Goal: Information Seeking & Learning: Check status

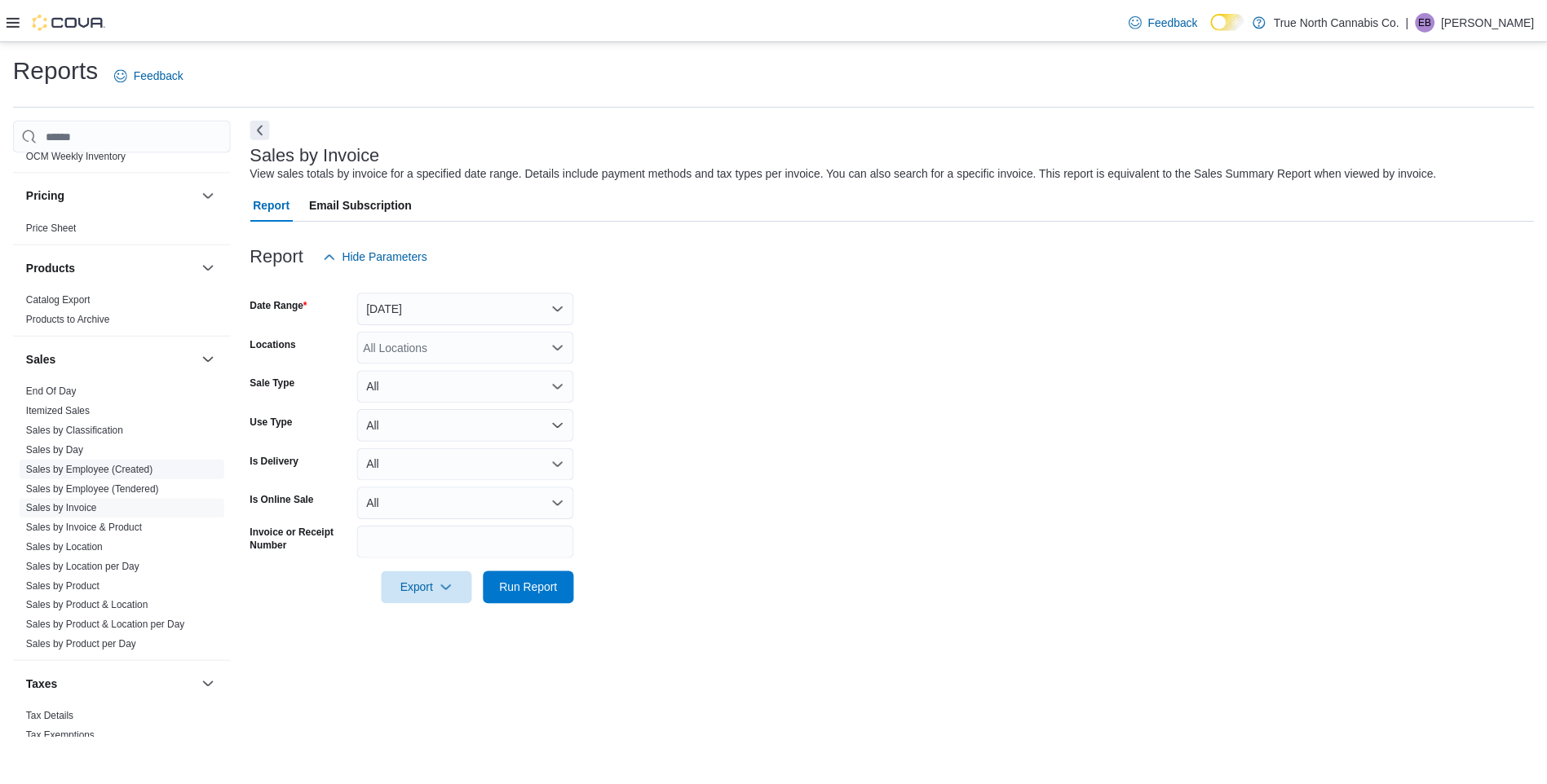
scroll to position [978, 0]
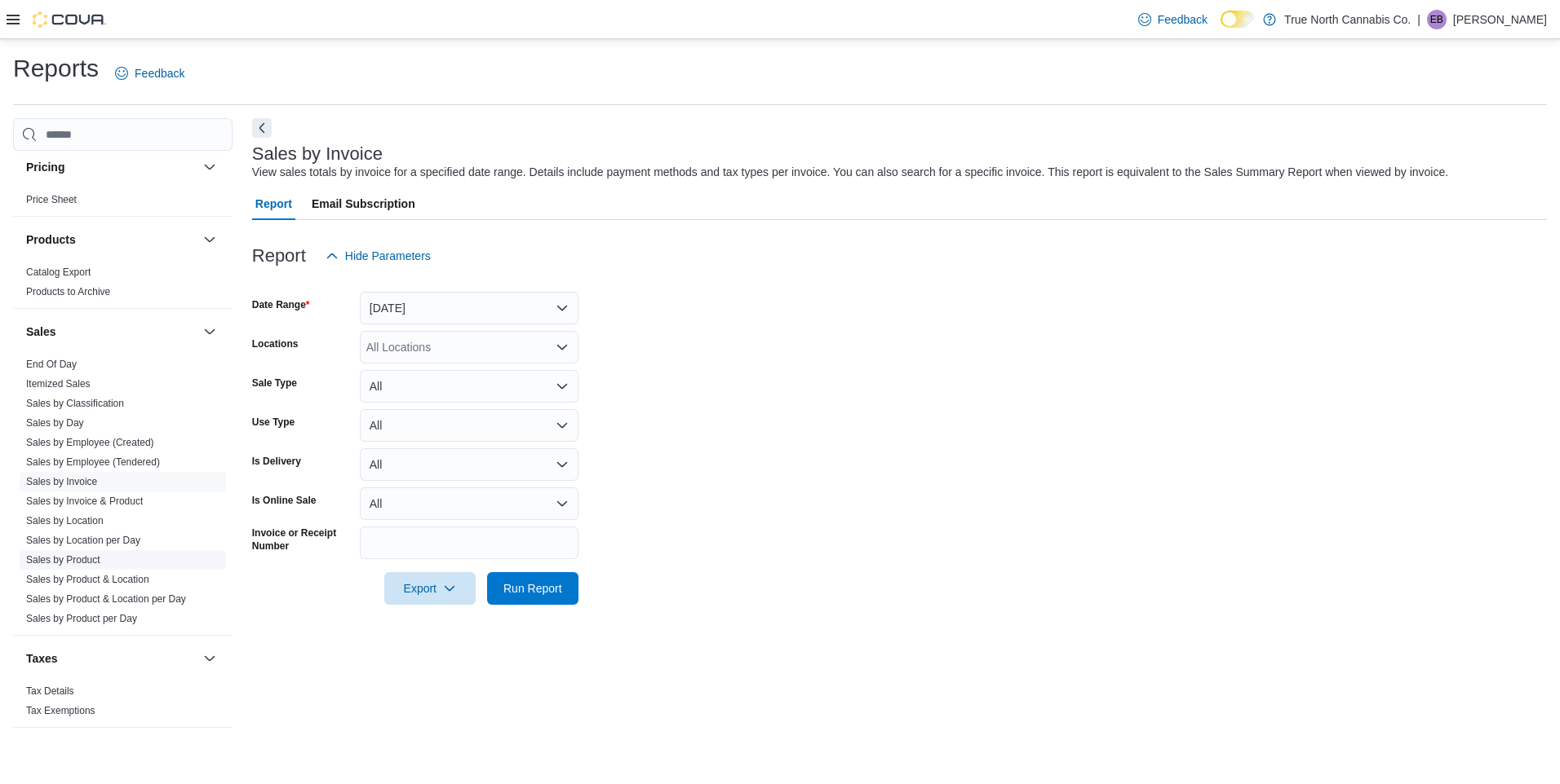
click at [86, 557] on link "Sales by Product" at bounding box center [62, 561] width 74 height 12
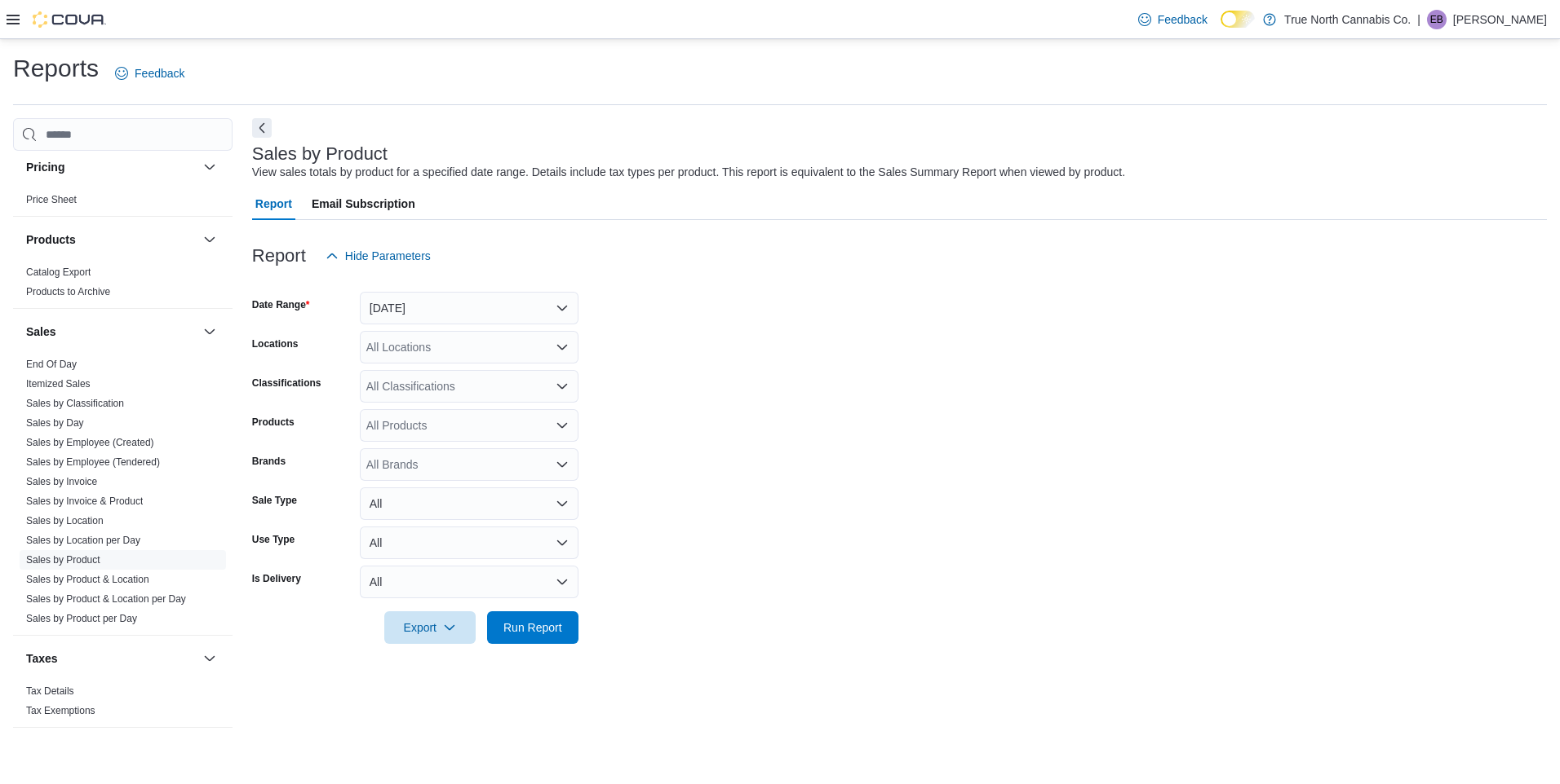
click at [491, 350] on div "All Locations" at bounding box center [469, 347] width 219 height 33
type input "*****"
click at [476, 374] on span "Grand Bend - 31 Ontario St" at bounding box center [515, 375] width 242 height 16
click at [650, 438] on form "Date Range Yesterday Locations Grand Bend - 31 Ontario St Classifications All C…" at bounding box center [899, 458] width 1295 height 372
click at [528, 415] on div "All Products" at bounding box center [469, 425] width 219 height 33
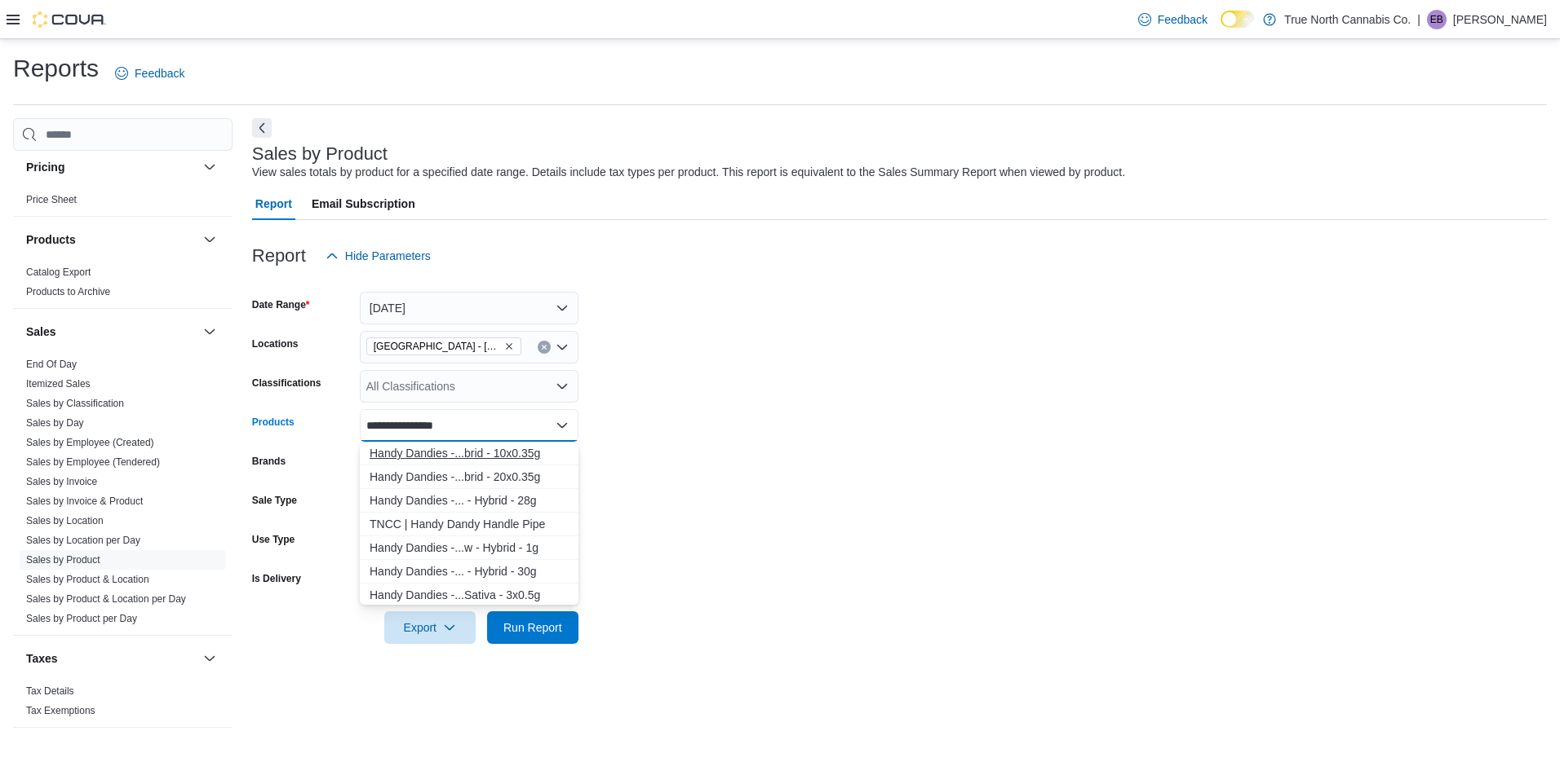
type input "**********"
click at [468, 450] on div "Handy Dandies -...brid - 10x0.35g" at bounding box center [469, 453] width 199 height 16
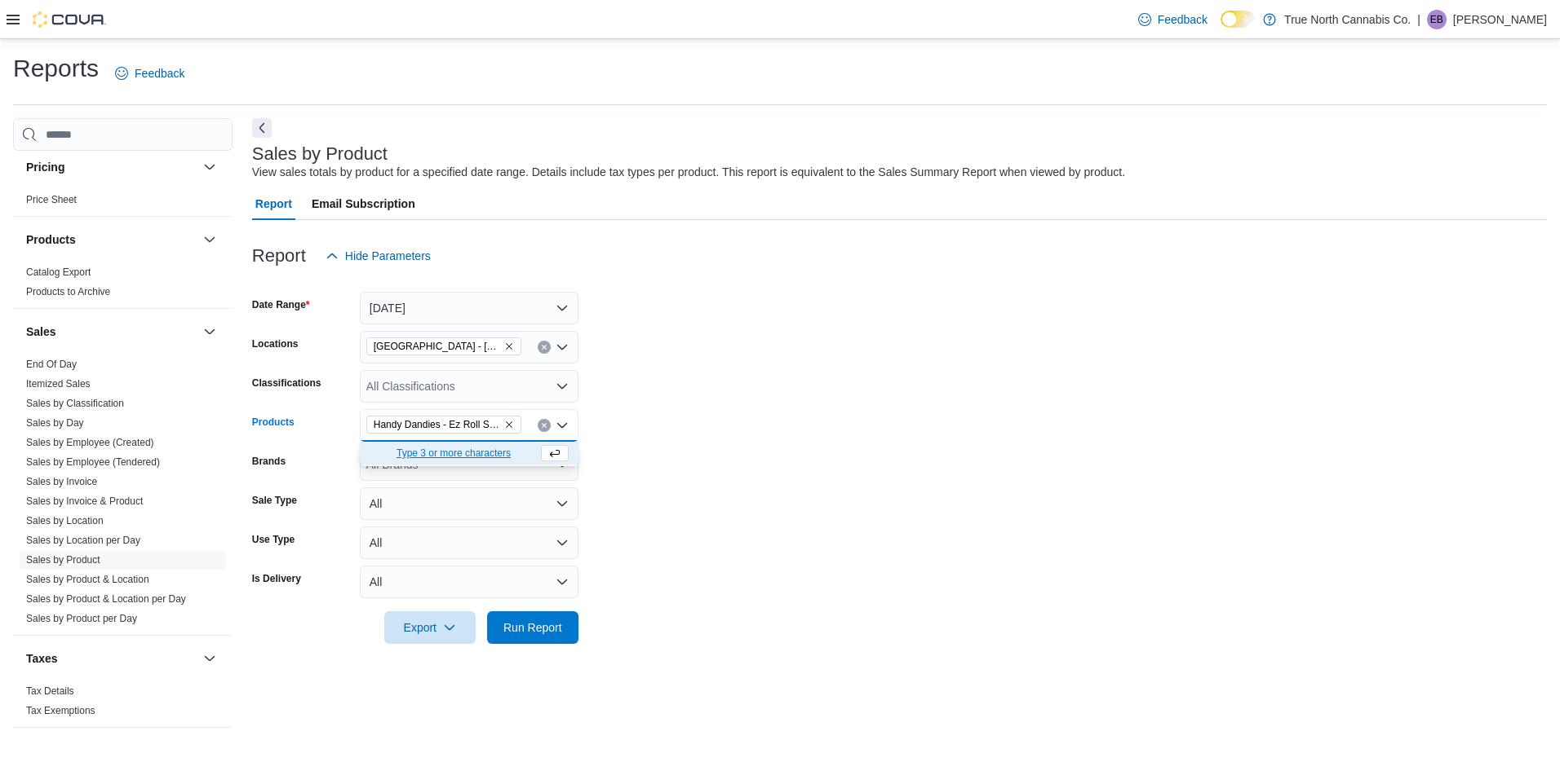
click at [679, 419] on form "Date Range Yesterday Locations Grand Bend - 31 Ontario St Classifications All C…" at bounding box center [899, 458] width 1295 height 372
click at [539, 631] on span "Run Report" at bounding box center [532, 627] width 58 height 16
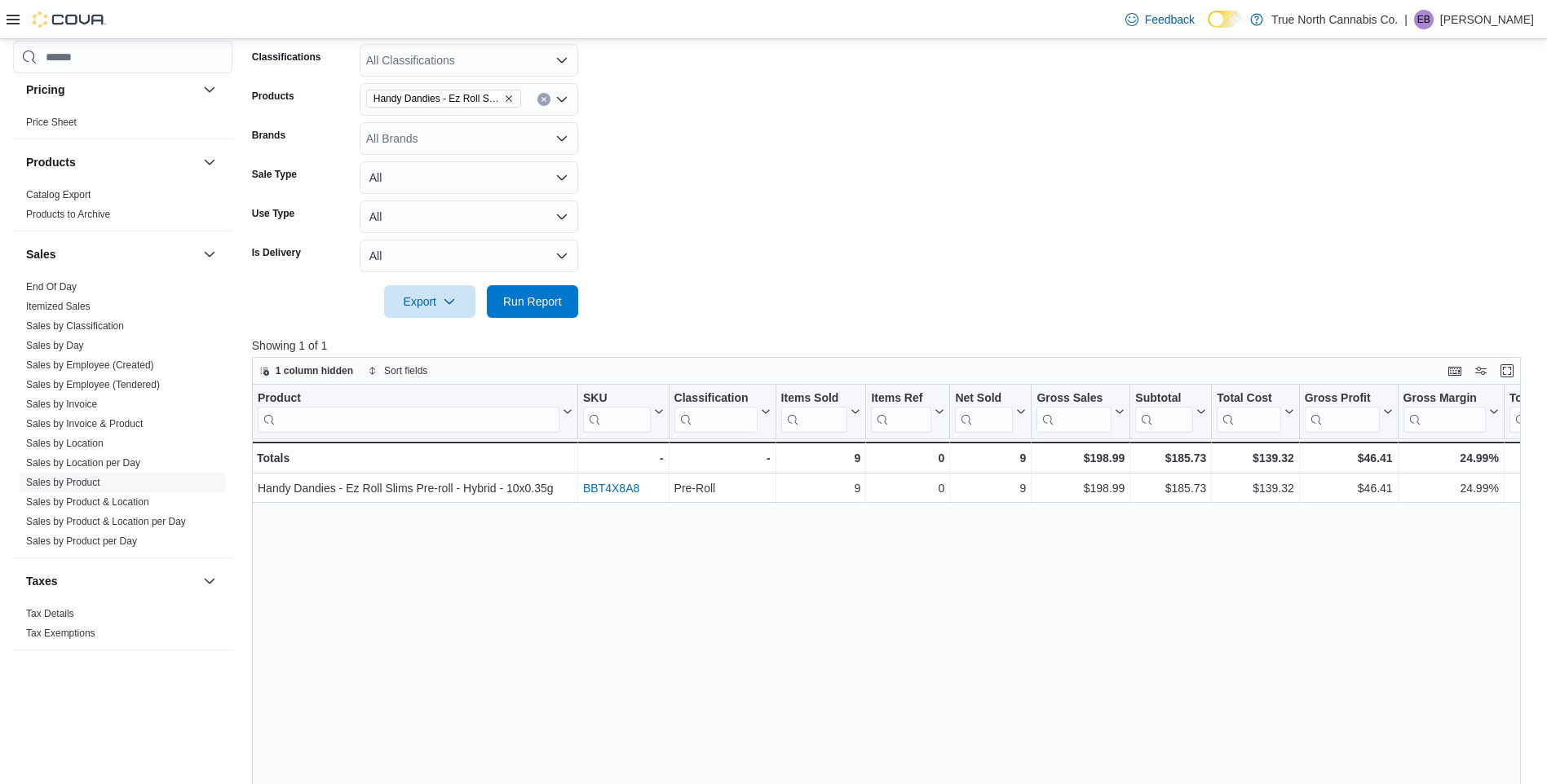
scroll to position [407, 0]
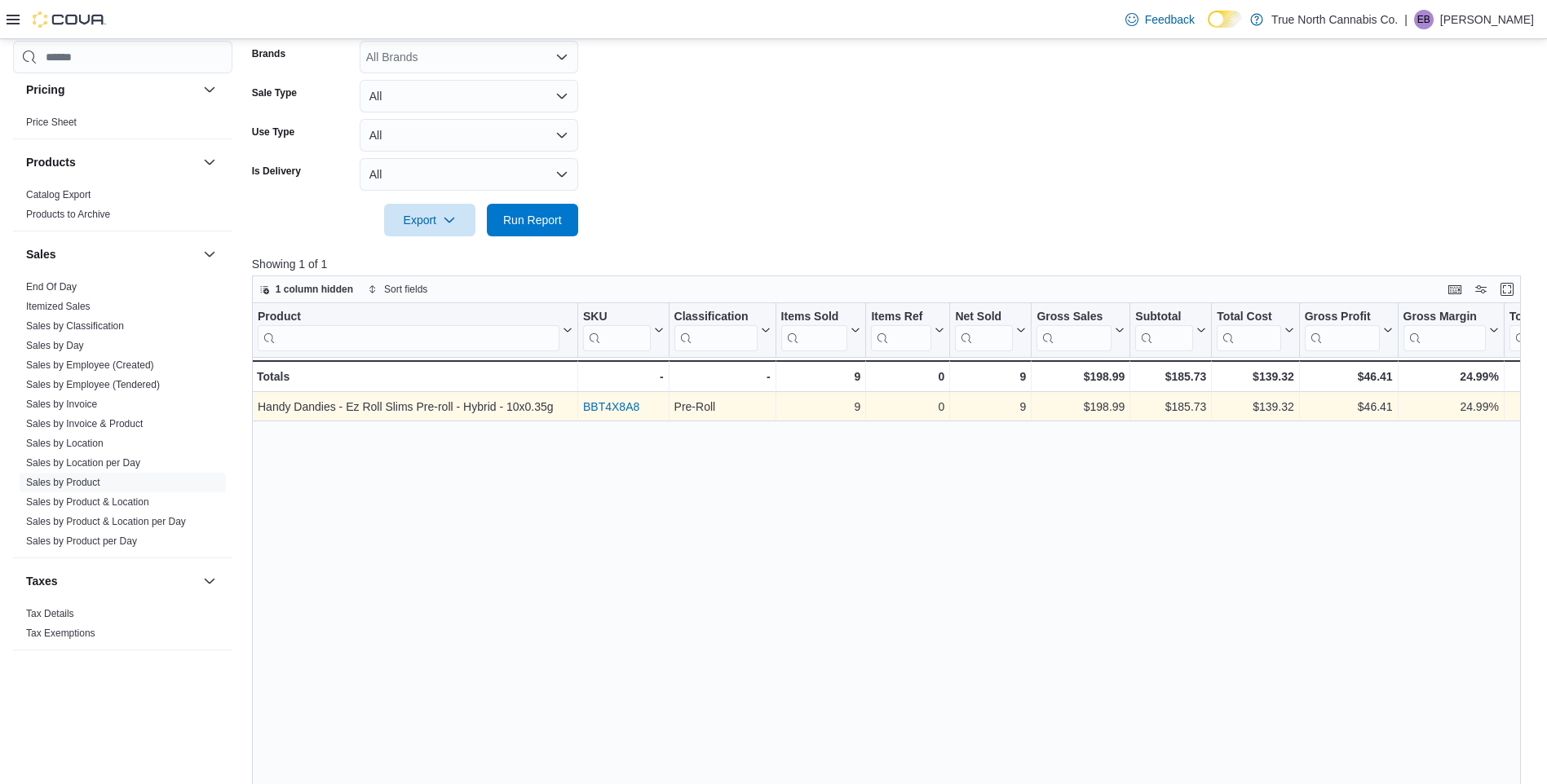
click at [623, 412] on link "BBT4X8A8" at bounding box center [611, 406] width 56 height 13
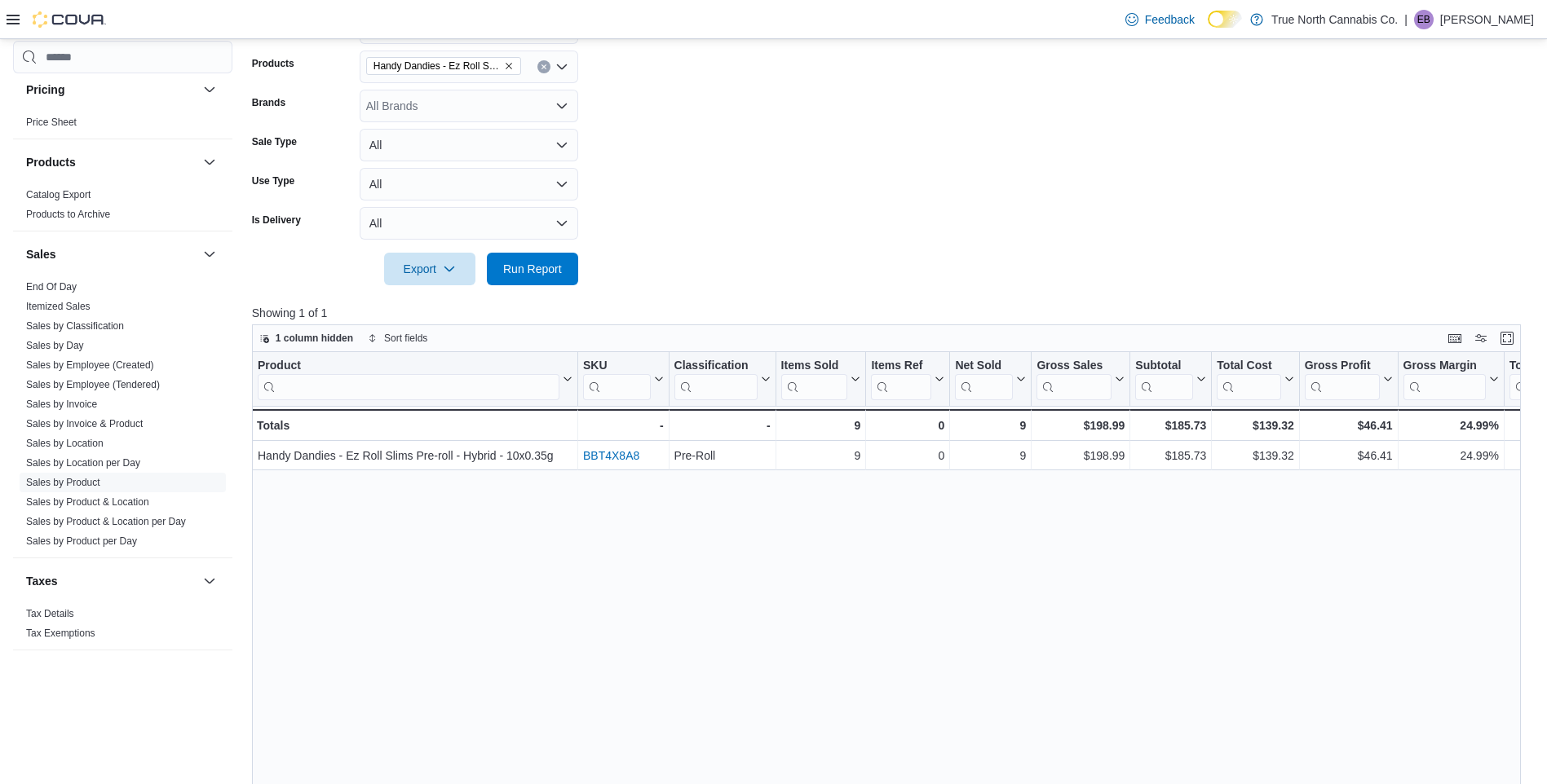
scroll to position [132, 0]
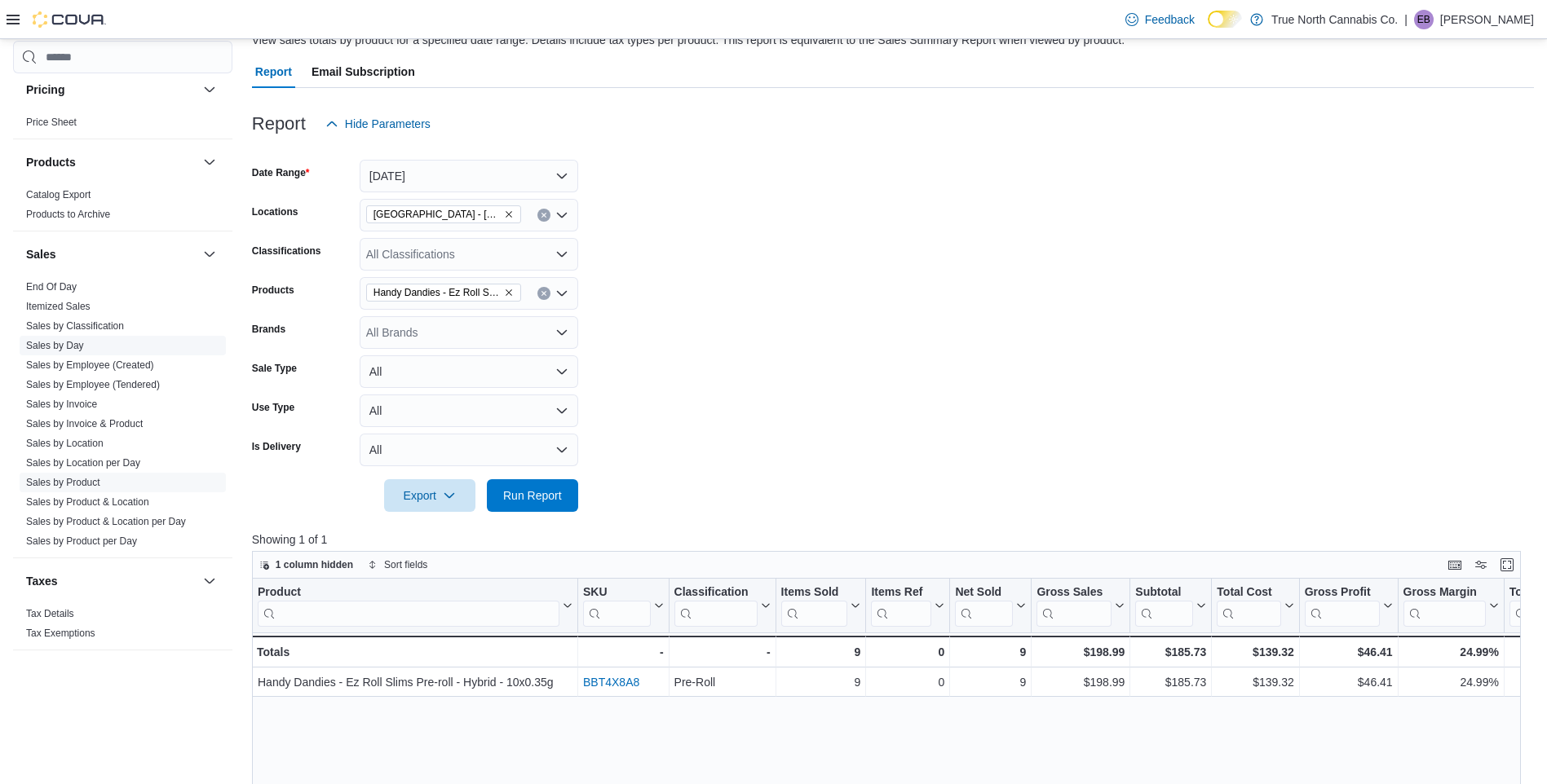
drag, startPoint x: 92, startPoint y: 422, endPoint x: 123, endPoint y: 421, distance: 31.0
click at [92, 422] on link "Sales by Invoice & Product" at bounding box center [84, 424] width 117 height 12
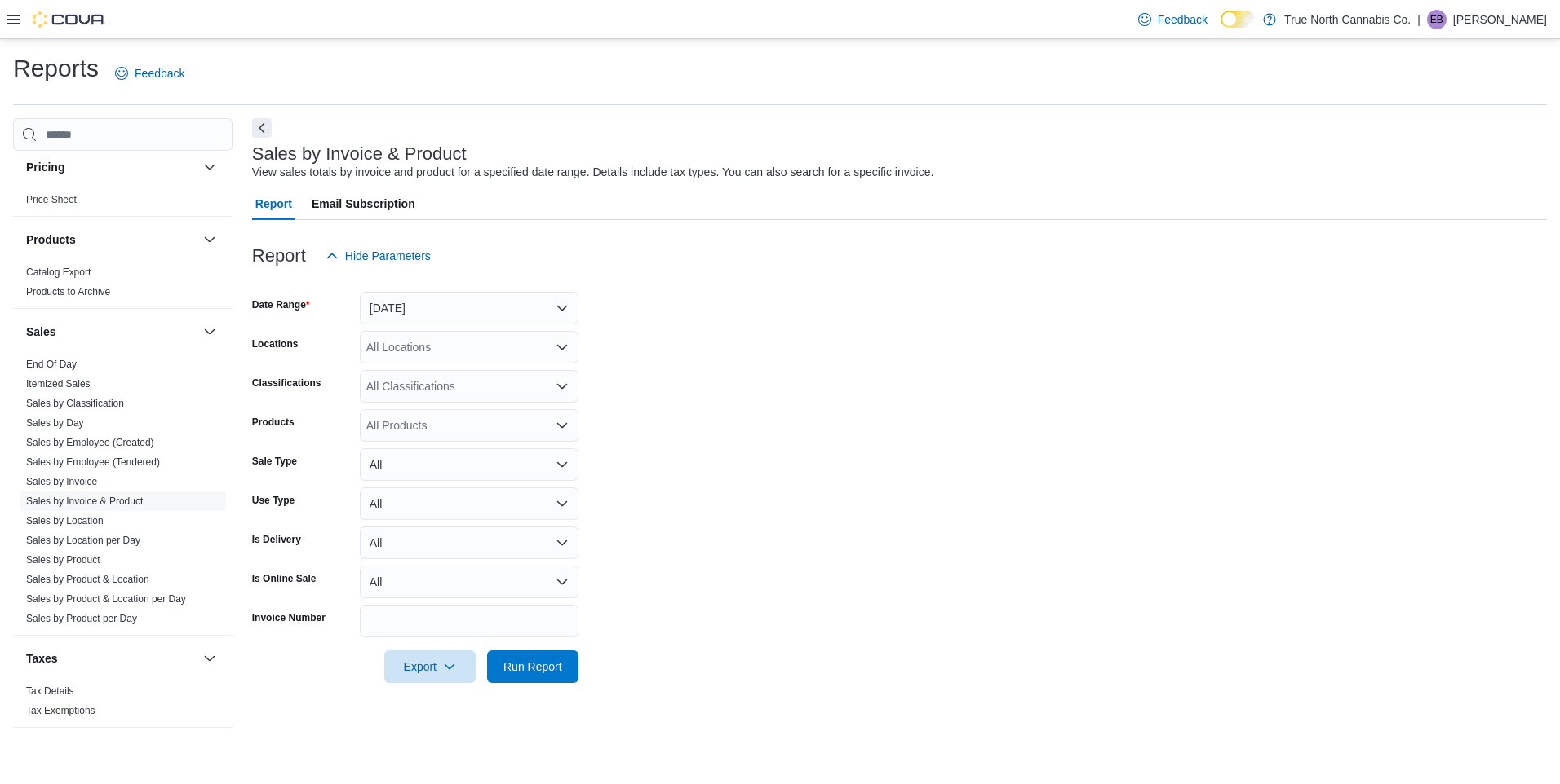
click at [486, 341] on div "All Locations" at bounding box center [469, 347] width 219 height 33
type input "***"
click at [473, 373] on span "Grand Bend - 31 Ontario St" at bounding box center [515, 375] width 242 height 16
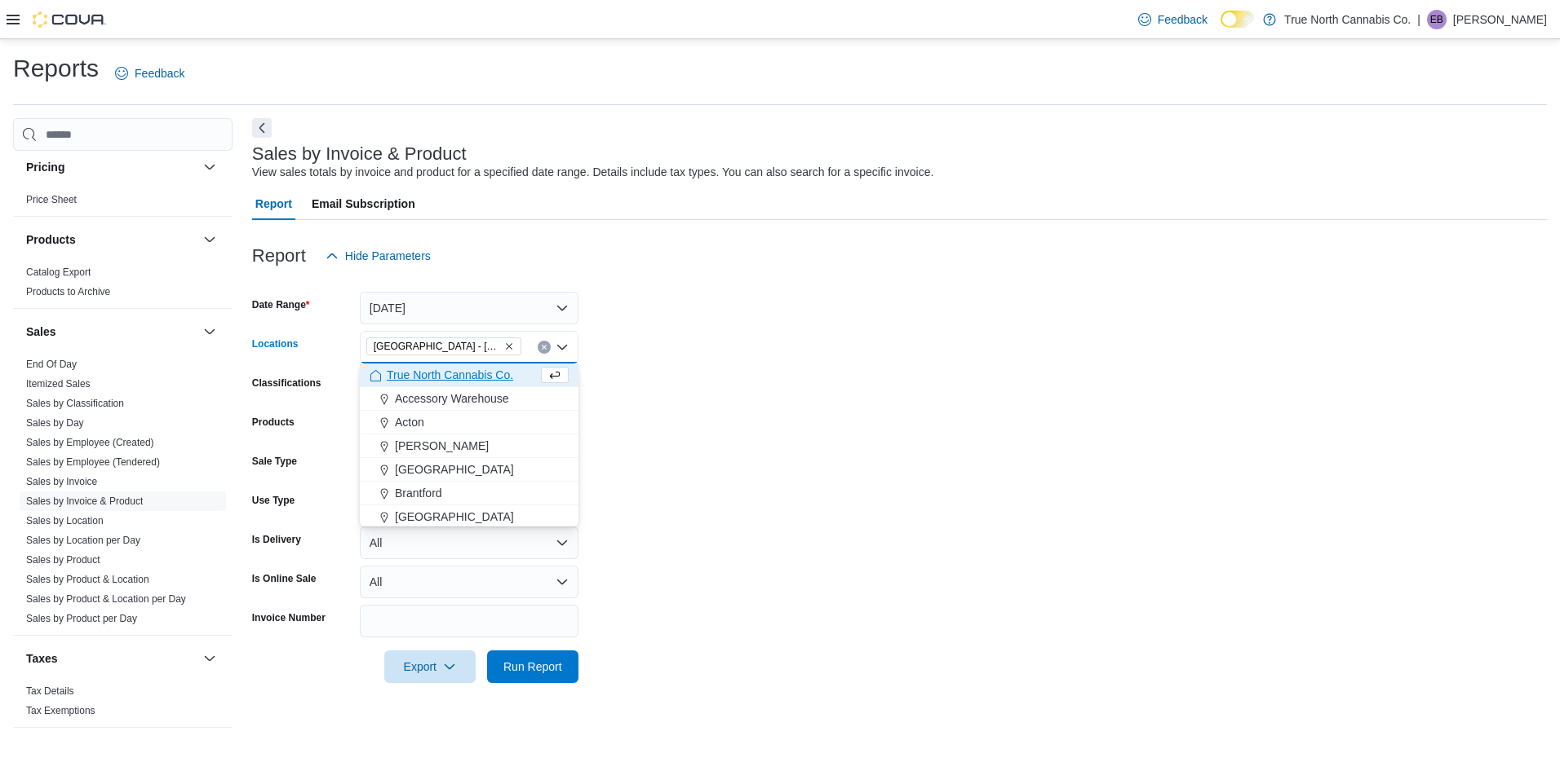
click at [620, 395] on form "Date Range Yesterday Locations Grand Bend - 31 Ontario St Combo box. Selected. …" at bounding box center [899, 478] width 1295 height 411
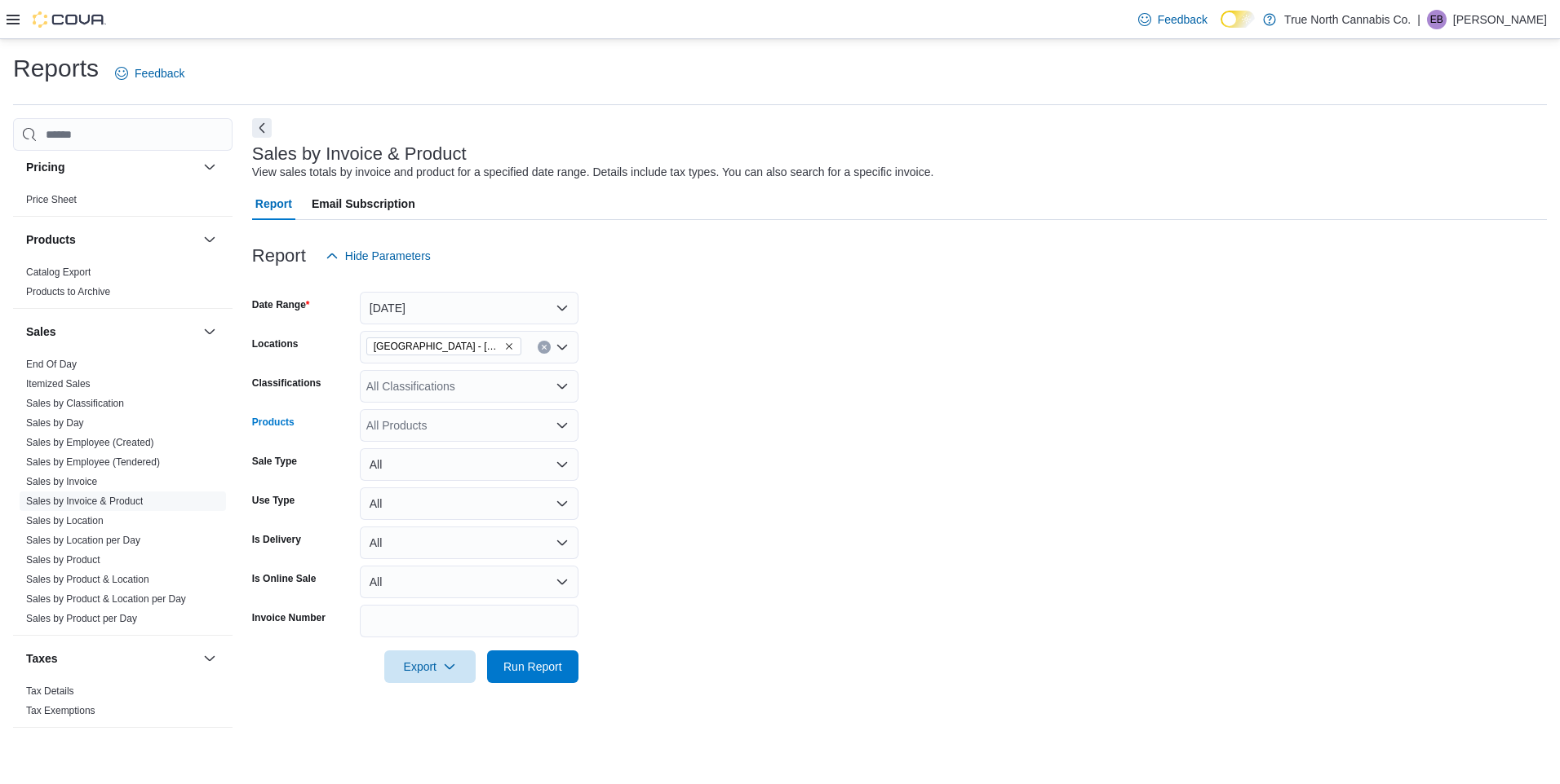
click at [459, 426] on div "All Products" at bounding box center [469, 425] width 219 height 33
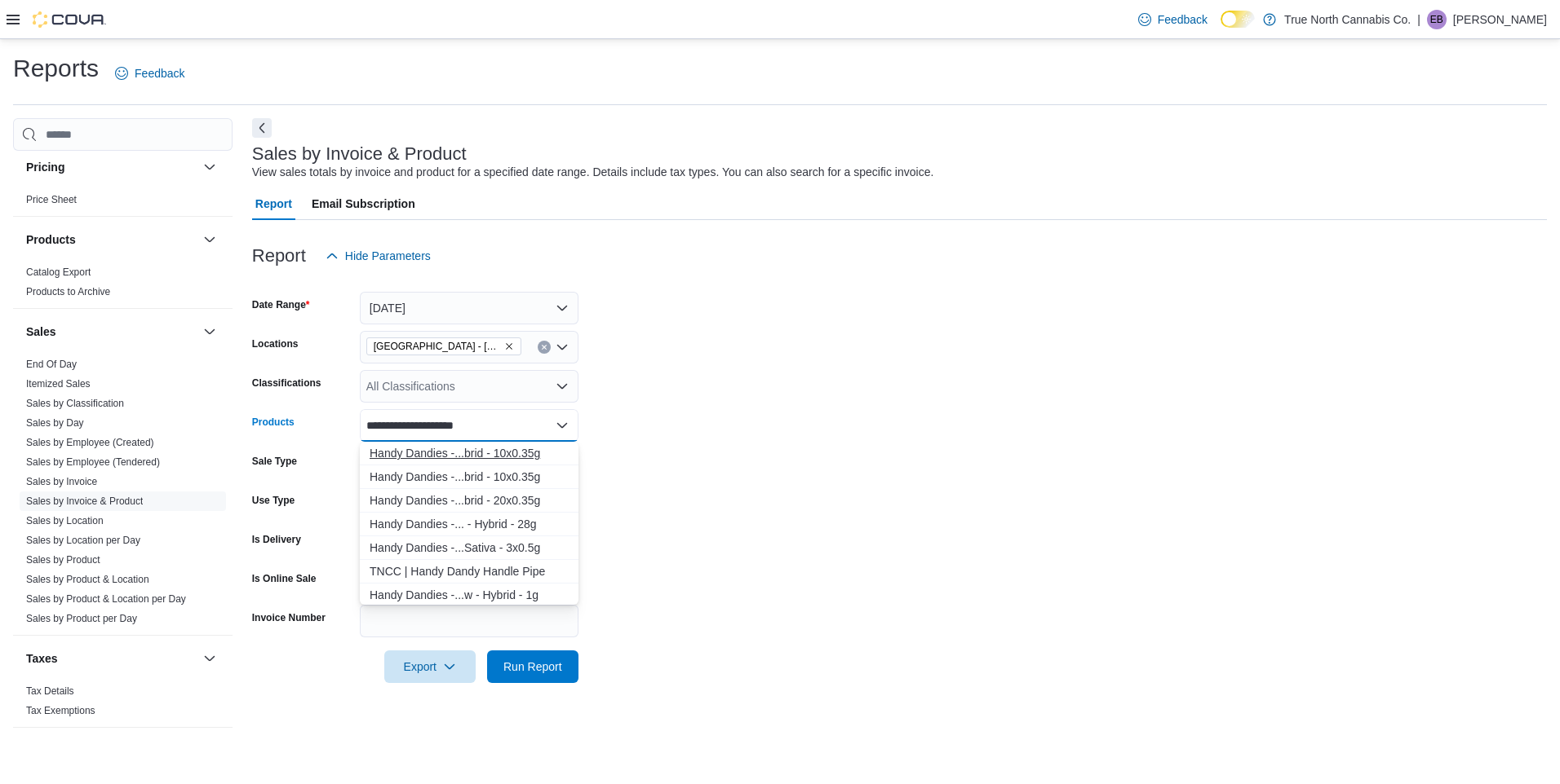
type input "**********"
click at [458, 450] on div "Handy Dandies -...brid - 10x0.35g" at bounding box center [469, 453] width 199 height 16
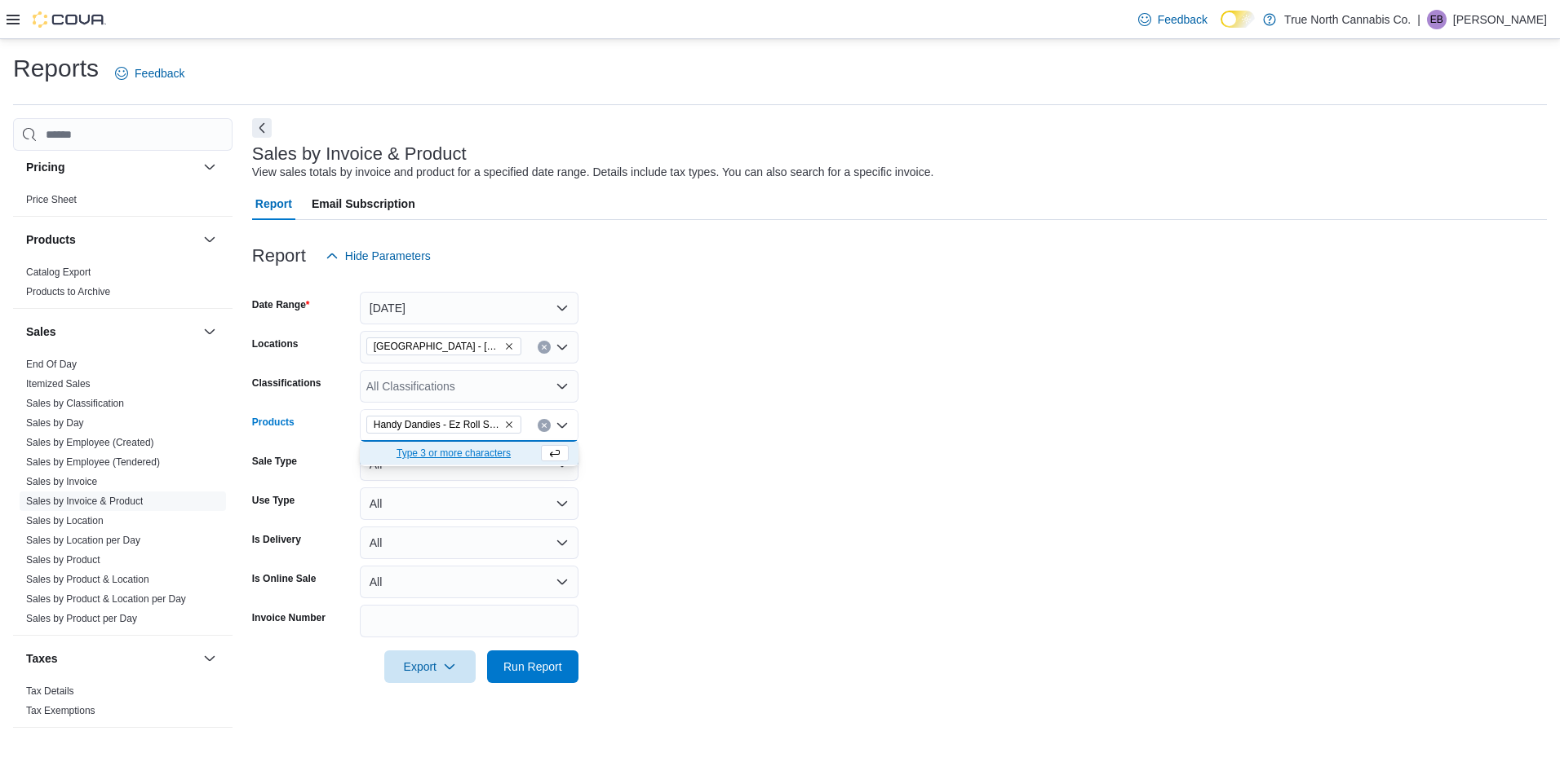
click at [744, 463] on form "Date Range Yesterday Locations Grand Bend - 31 Ontario St Classifications All C…" at bounding box center [899, 478] width 1295 height 411
click at [556, 665] on span "Run Report" at bounding box center [532, 665] width 58 height 16
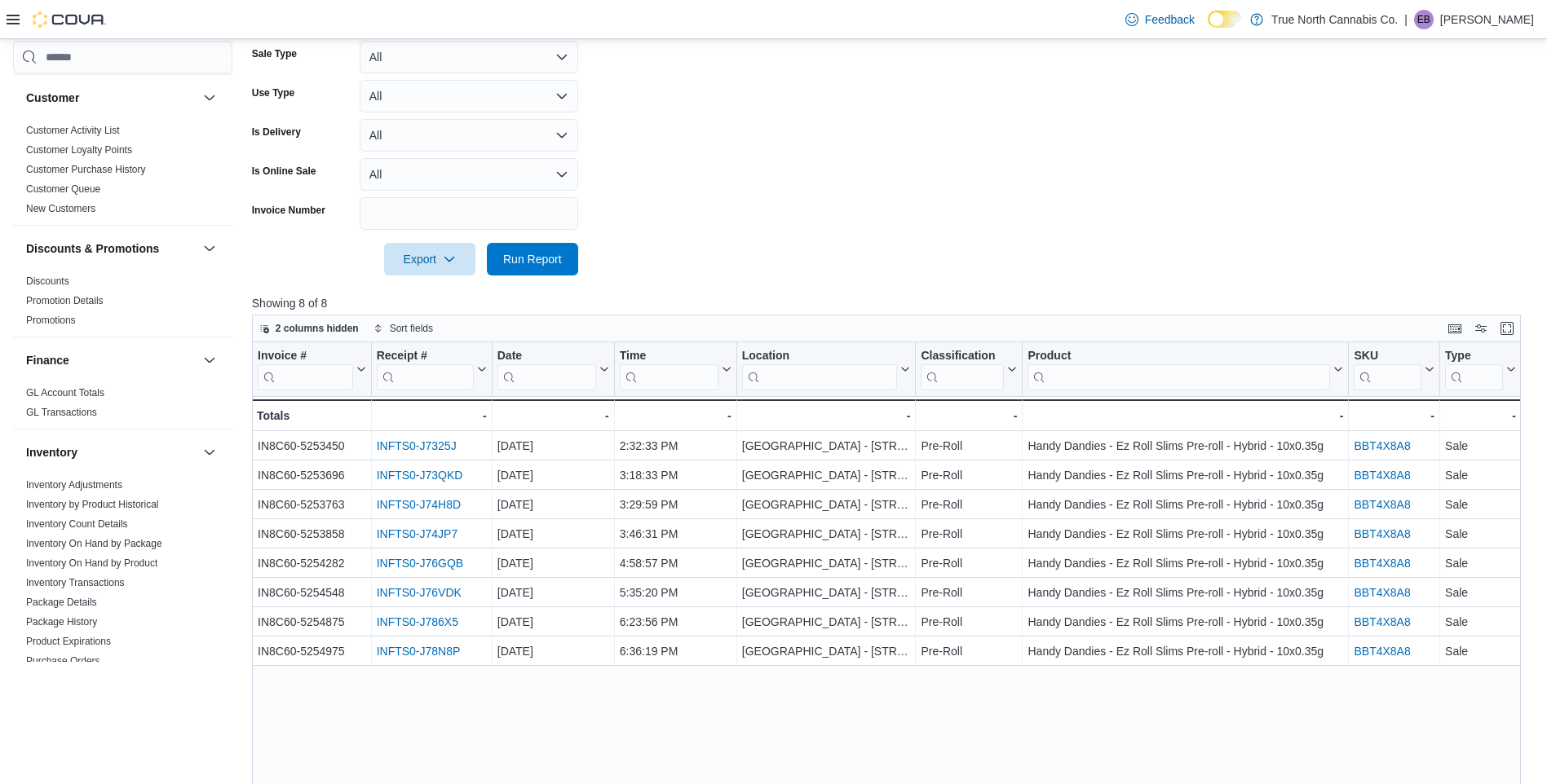
scroll to position [489, 0]
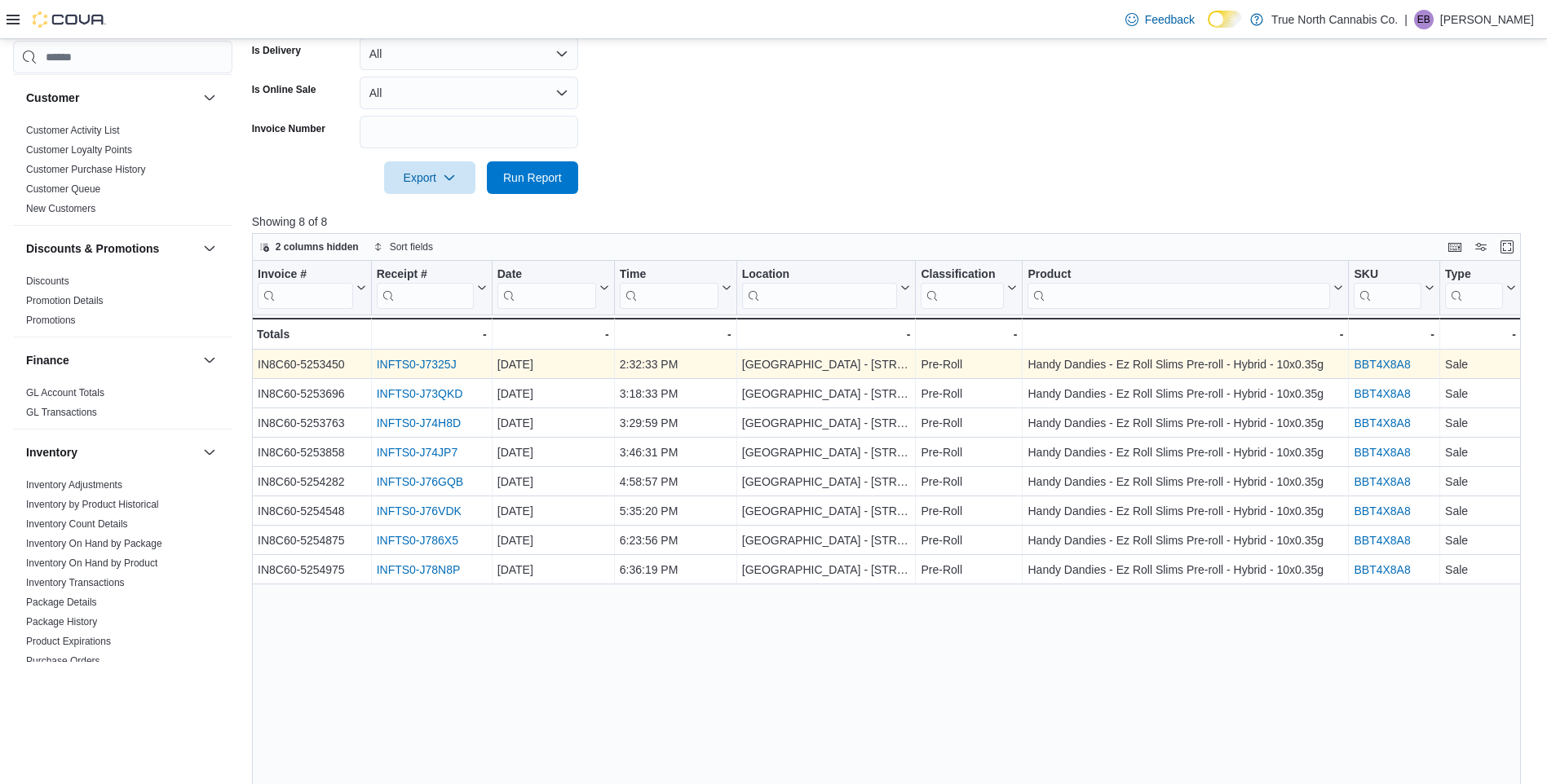
click at [435, 364] on link "INFTS0-J7325J" at bounding box center [415, 364] width 80 height 13
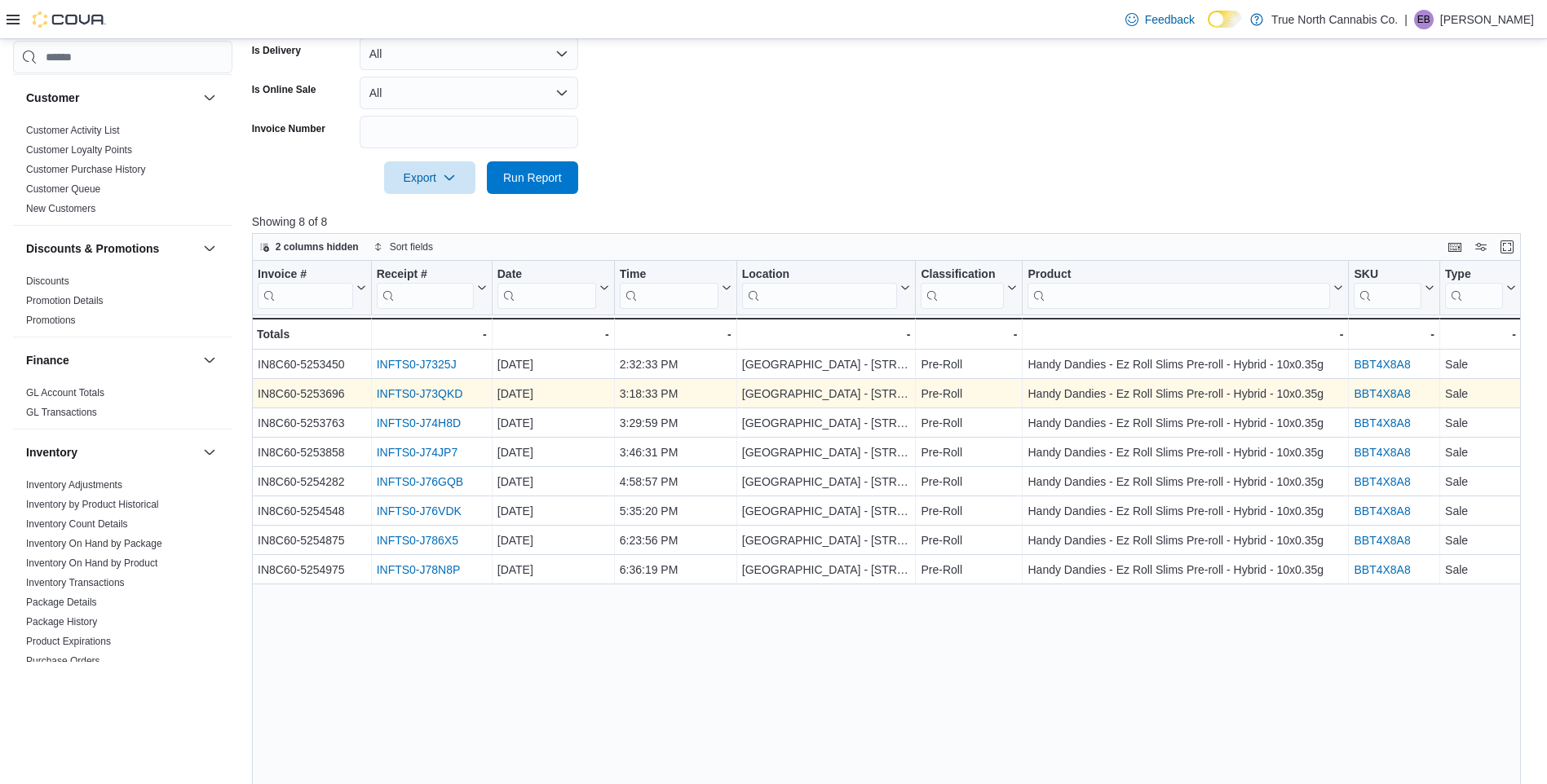
click at [429, 392] on link "INFTS0-J73QKD" at bounding box center [418, 393] width 86 height 13
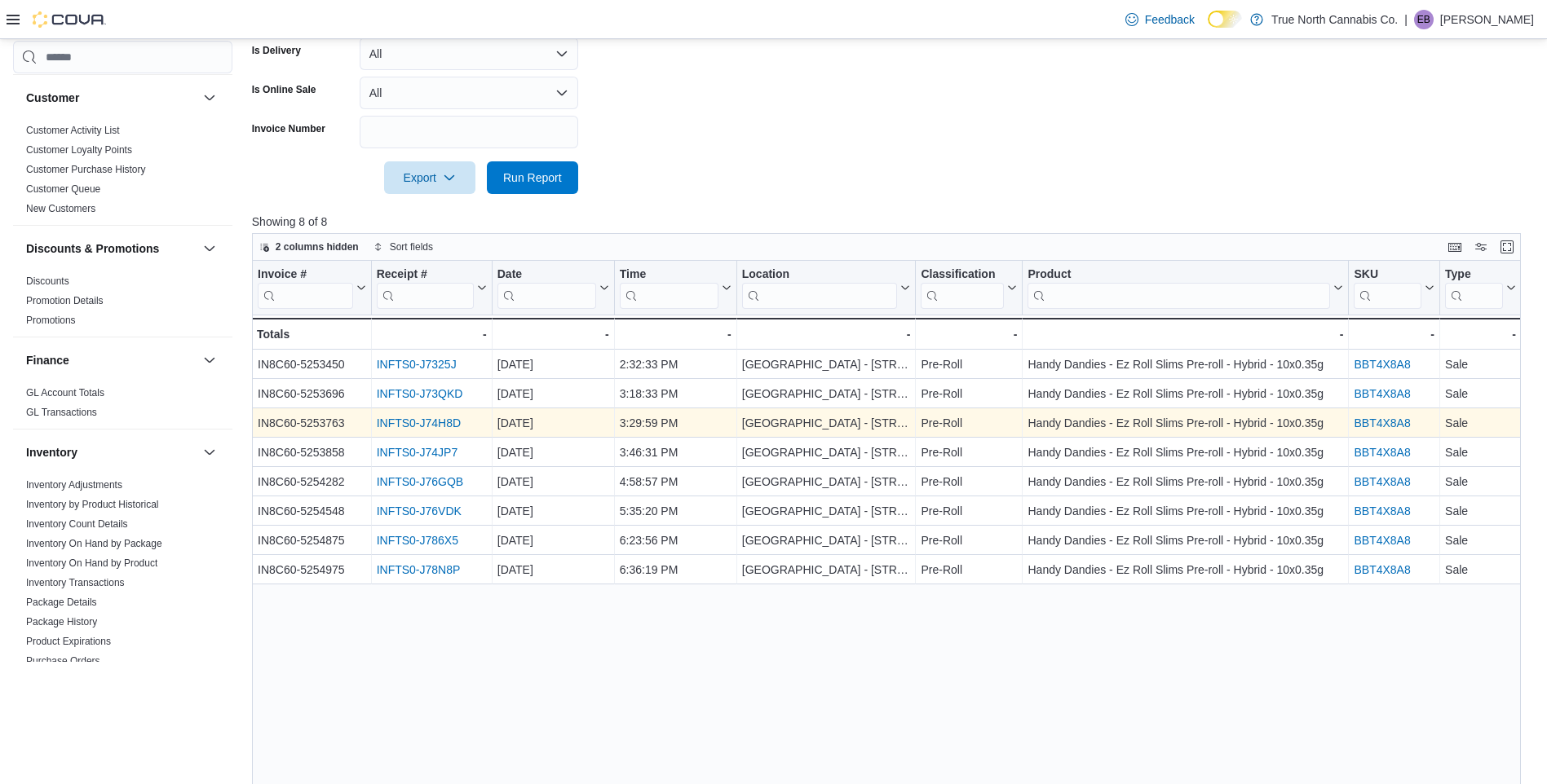
click at [437, 420] on link "INFTS0-J74H8D" at bounding box center [417, 422] width 84 height 13
click at [404, 425] on link "INFTS0-J74H8D" at bounding box center [417, 422] width 84 height 13
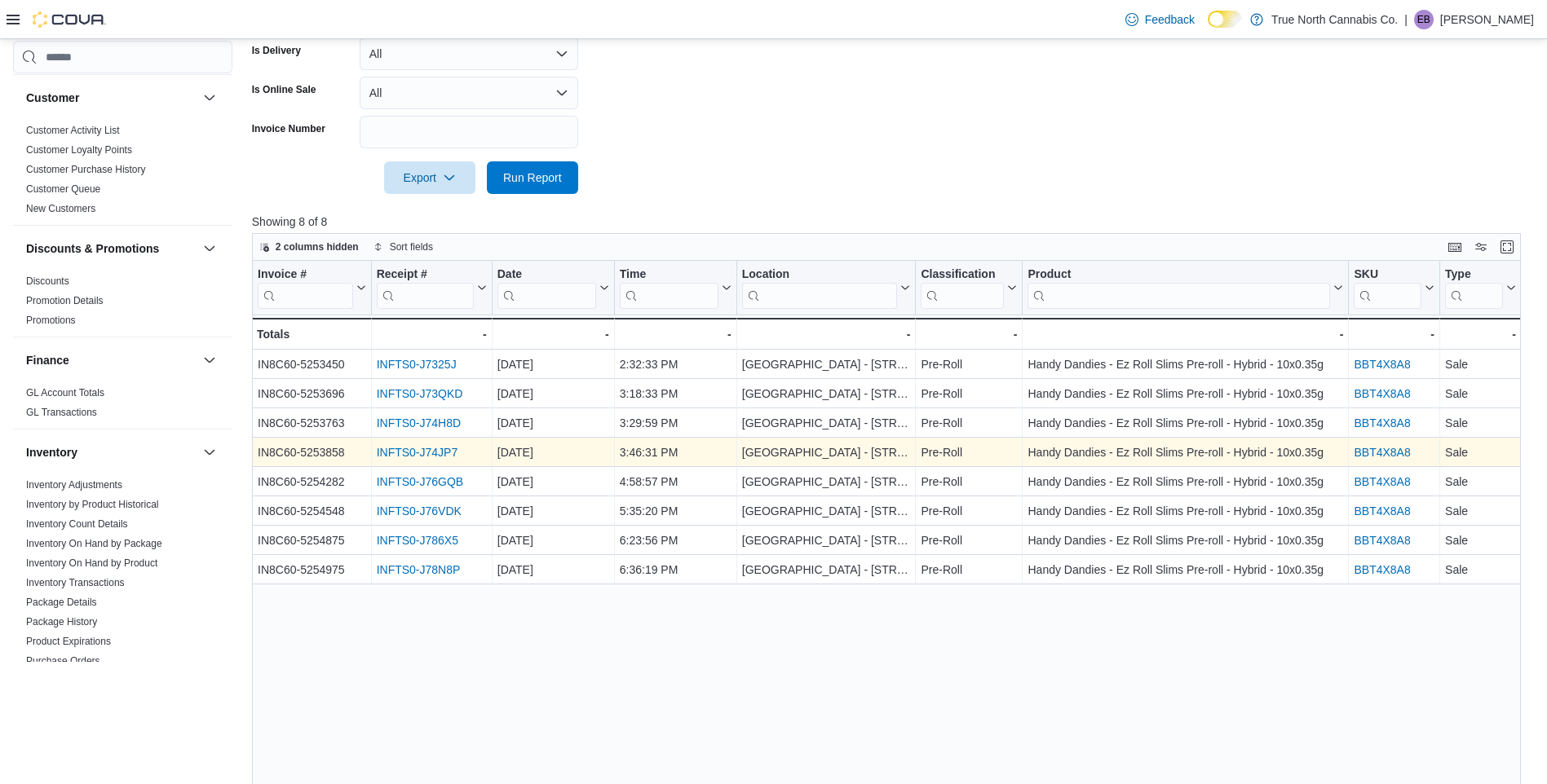
click at [429, 449] on link "INFTS0-J74JP7" at bounding box center [416, 452] width 81 height 13
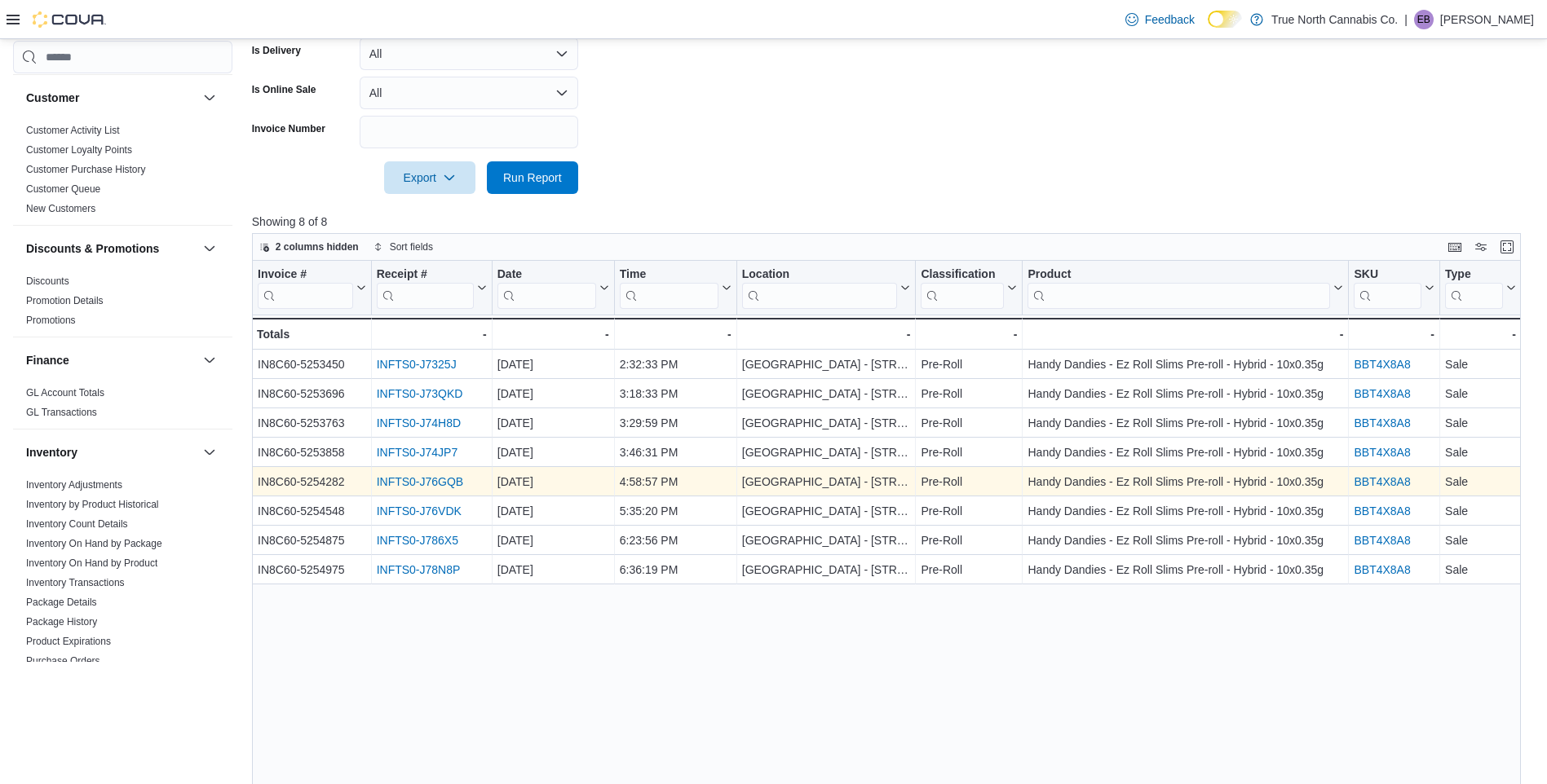
click at [392, 482] on link "INFTS0-J76GQB" at bounding box center [419, 481] width 87 height 13
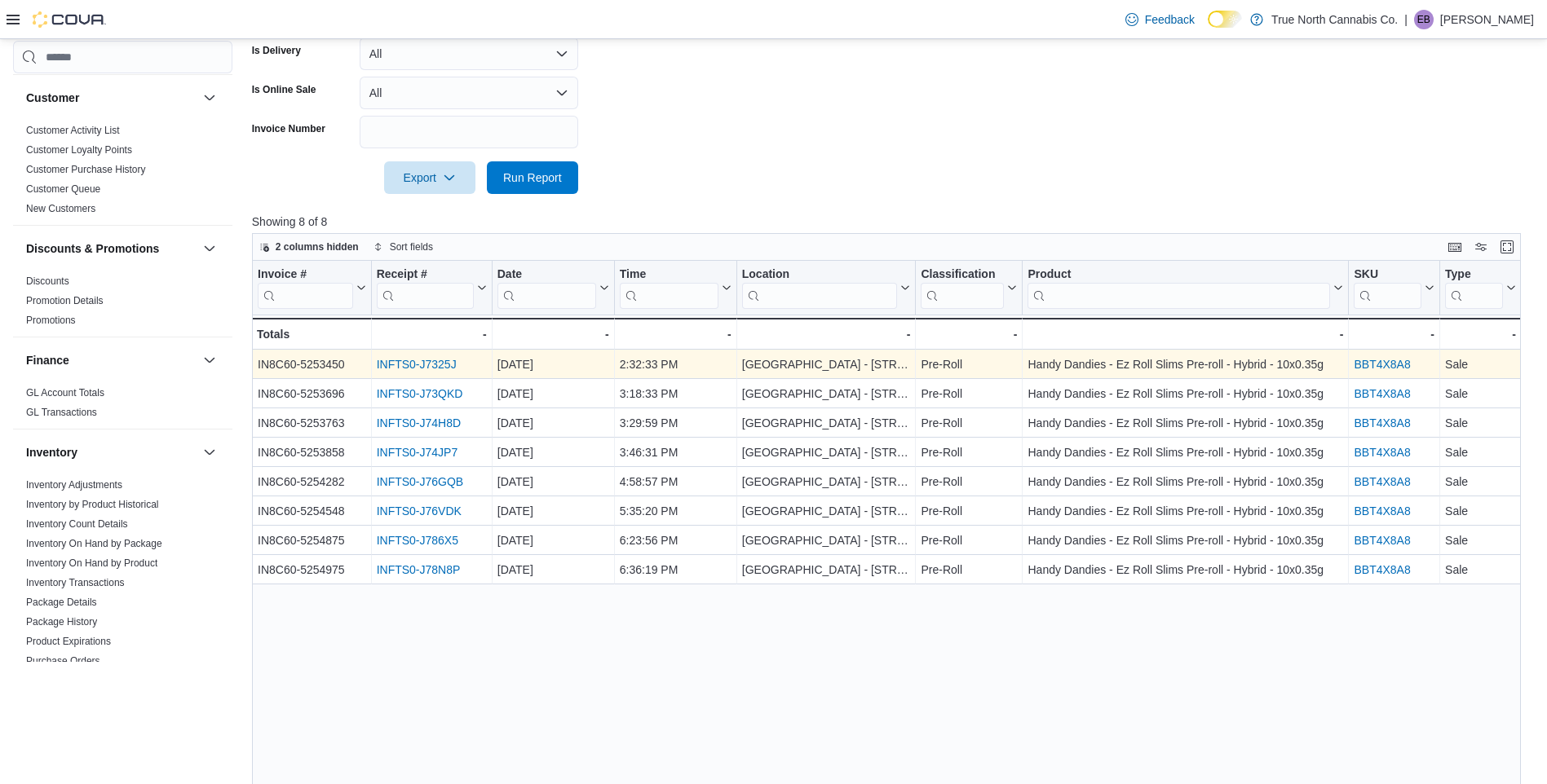
click at [438, 363] on link "INFTS0-J7325J" at bounding box center [415, 364] width 80 height 13
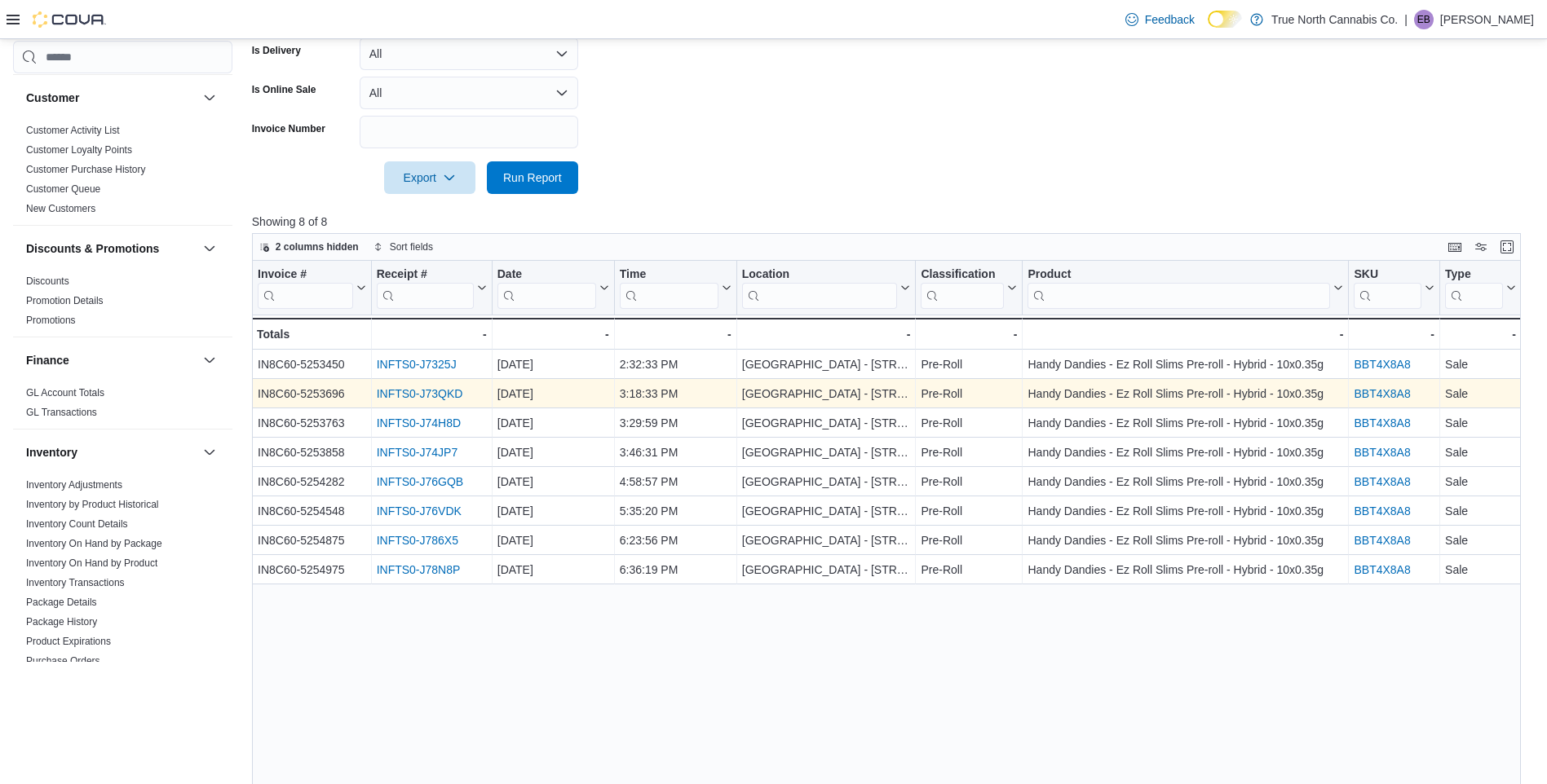
click at [448, 388] on link "INFTS0-J73QKD" at bounding box center [418, 393] width 86 height 13
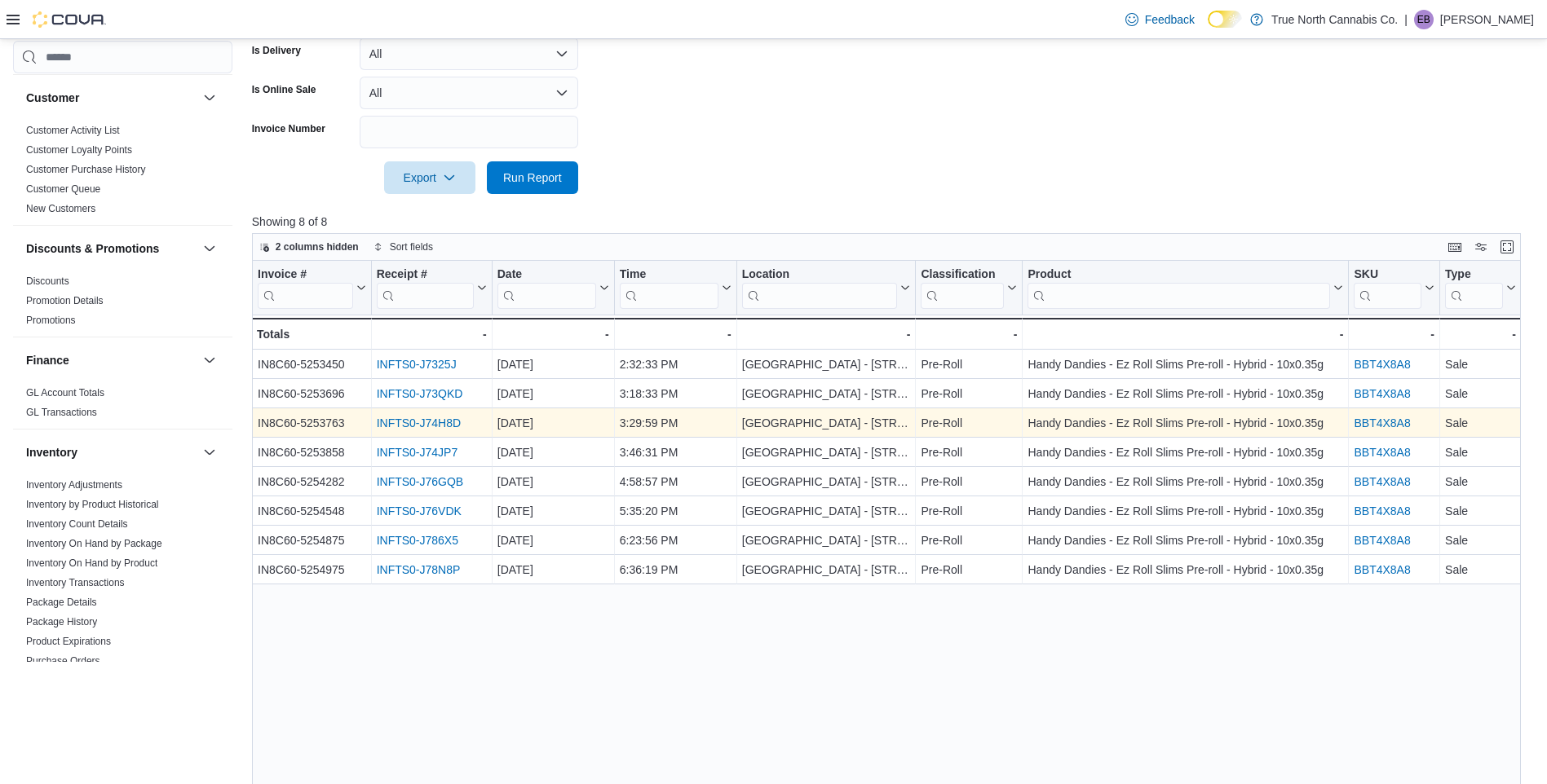
click at [426, 424] on link "INFTS0-J74H8D" at bounding box center [417, 422] width 84 height 13
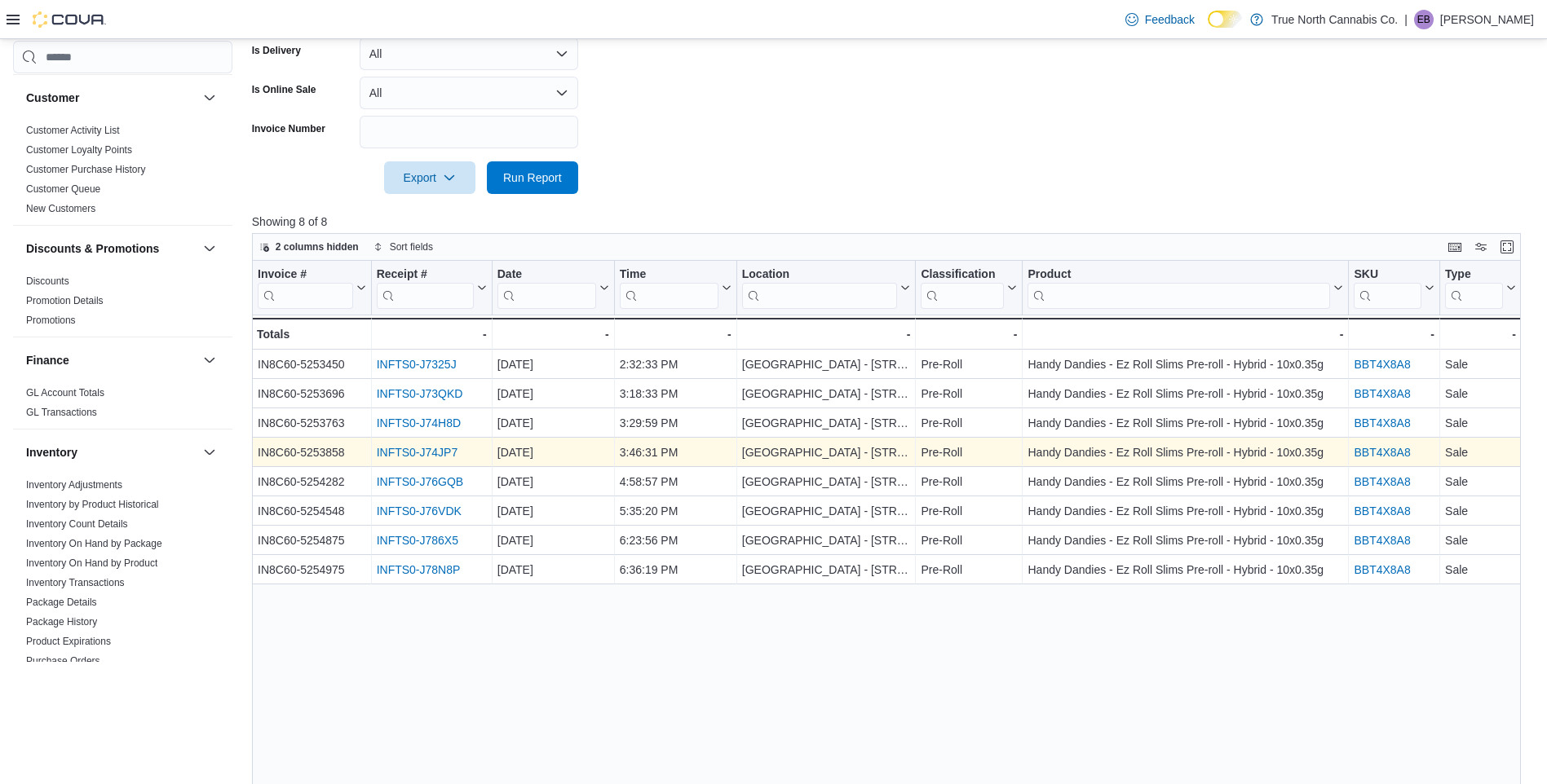
click at [434, 450] on link "INFTS0-J74JP7" at bounding box center [416, 452] width 81 height 13
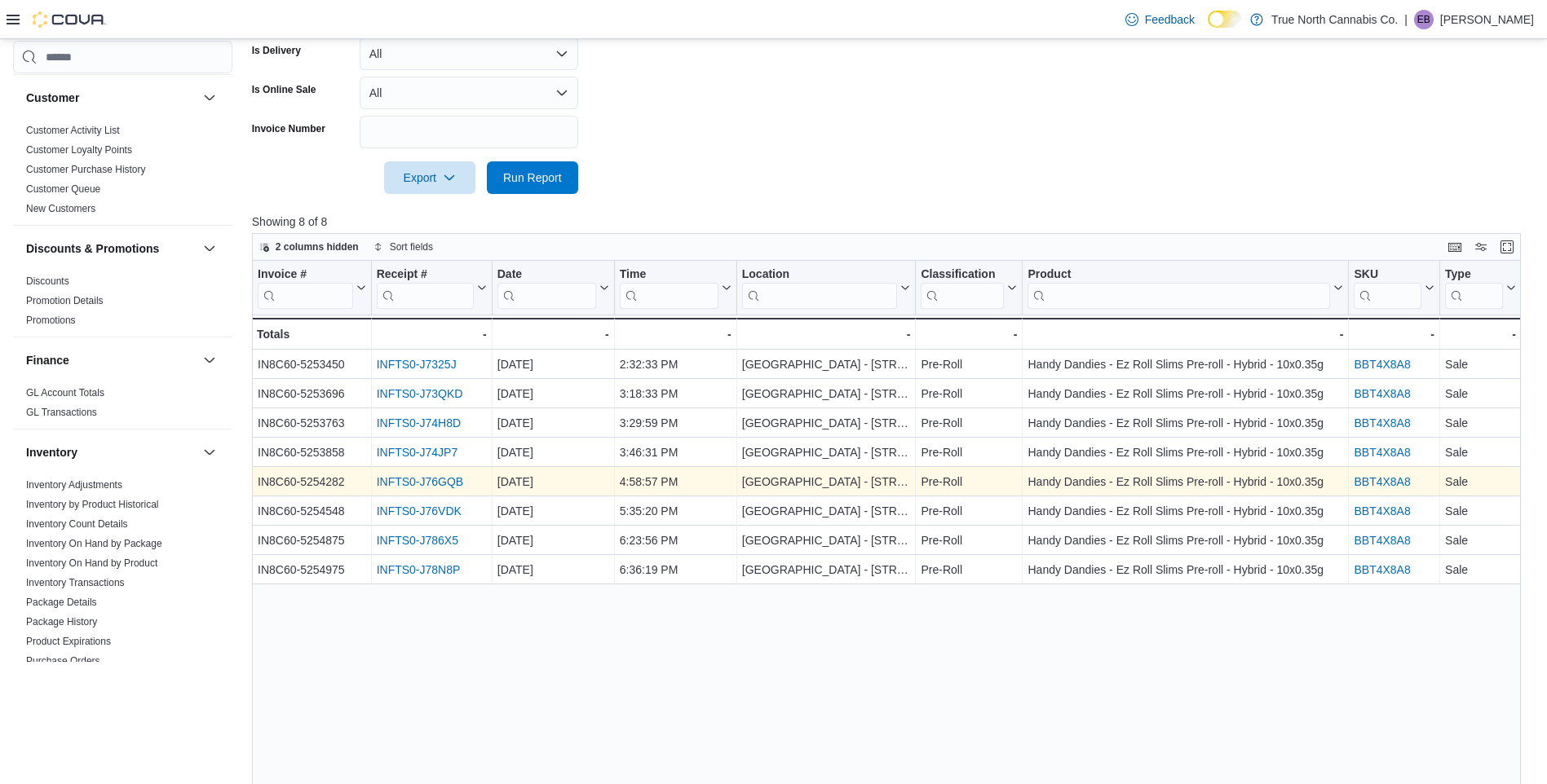
click at [449, 480] on link "INFTS0-J76GQB" at bounding box center [419, 481] width 87 height 13
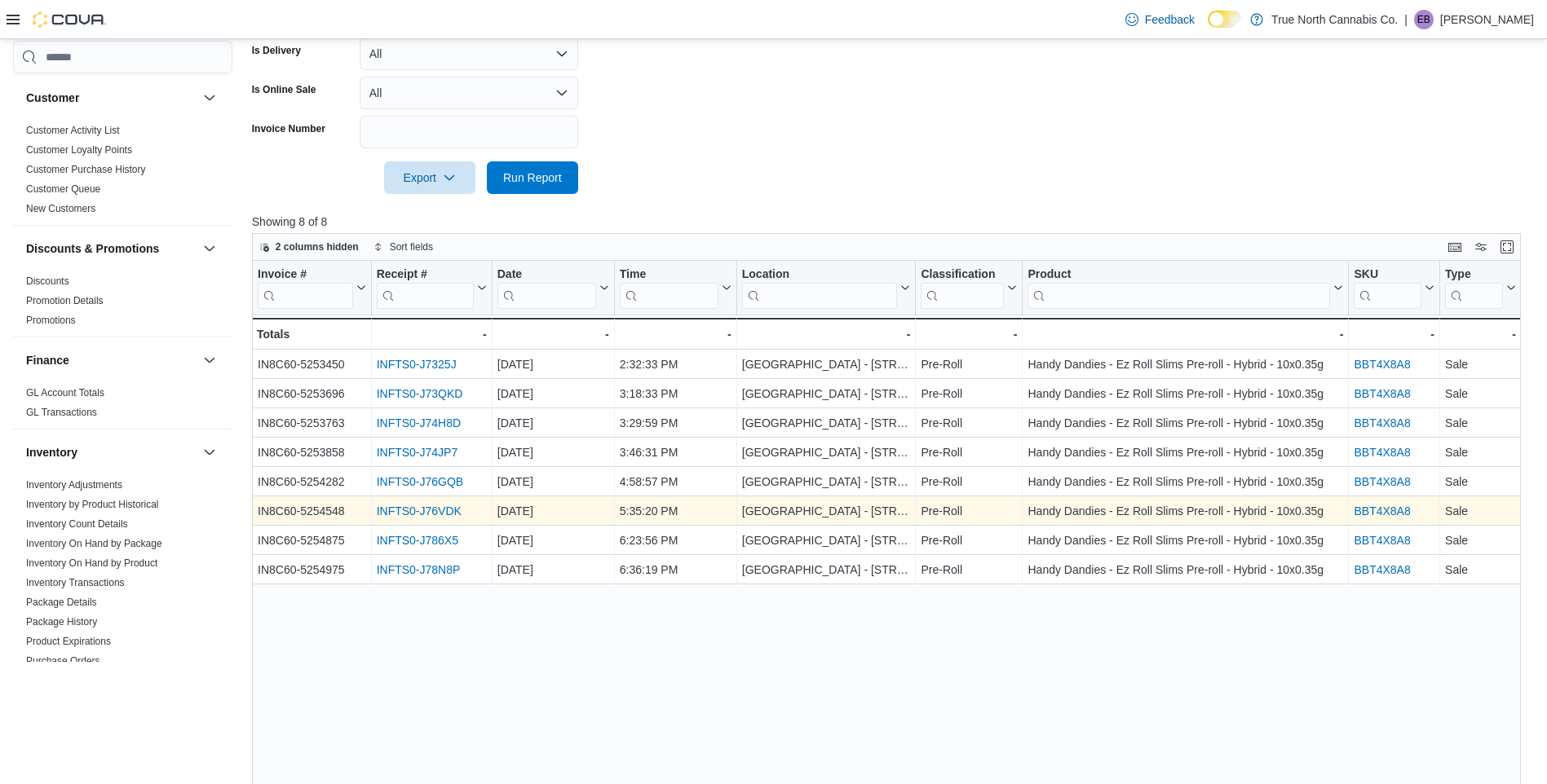
click at [447, 509] on link "INFTS0-J76VDK" at bounding box center [418, 510] width 85 height 13
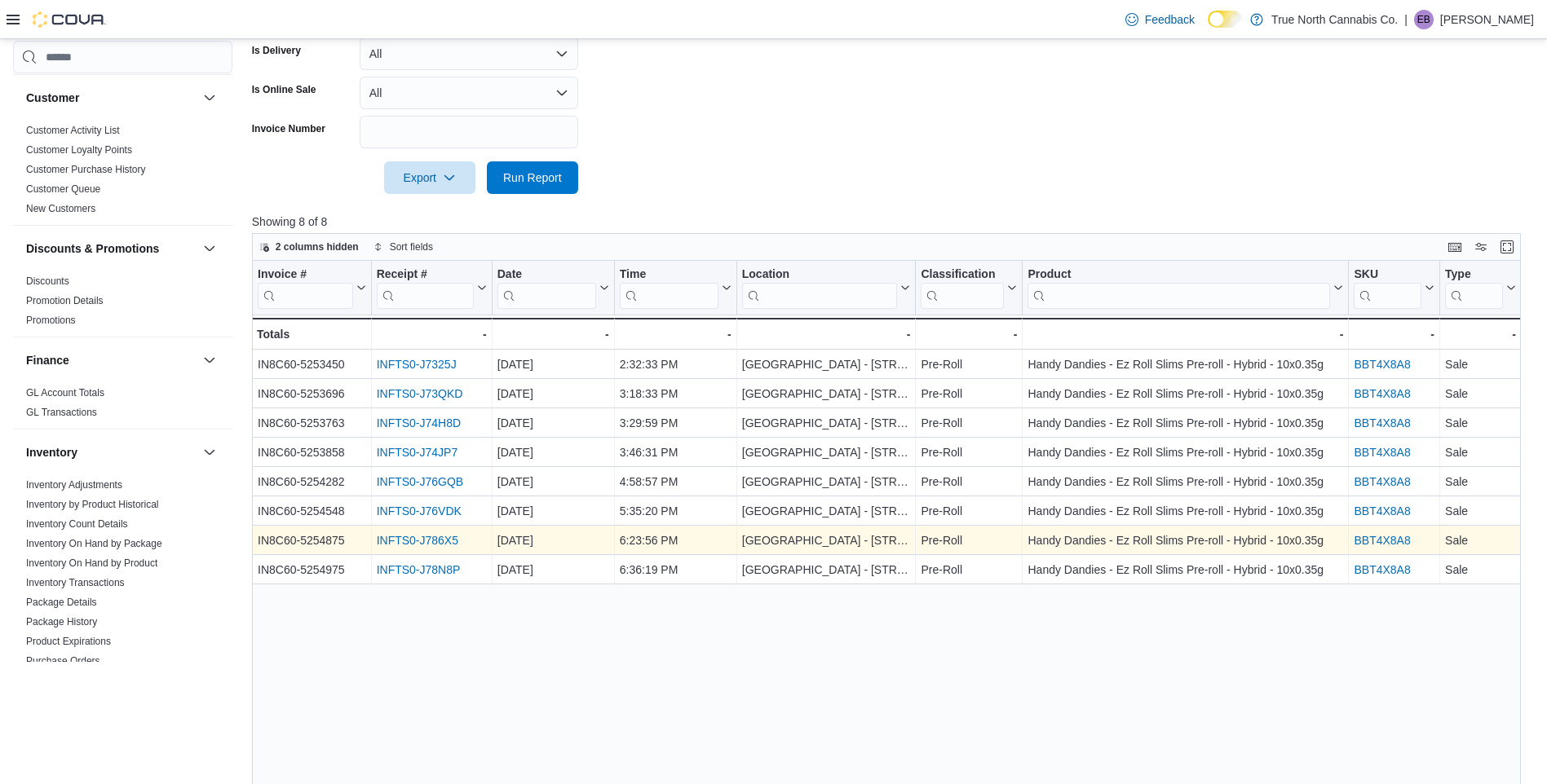
click at [450, 539] on link "INFTS0-J786X5" at bounding box center [416, 540] width 81 height 13
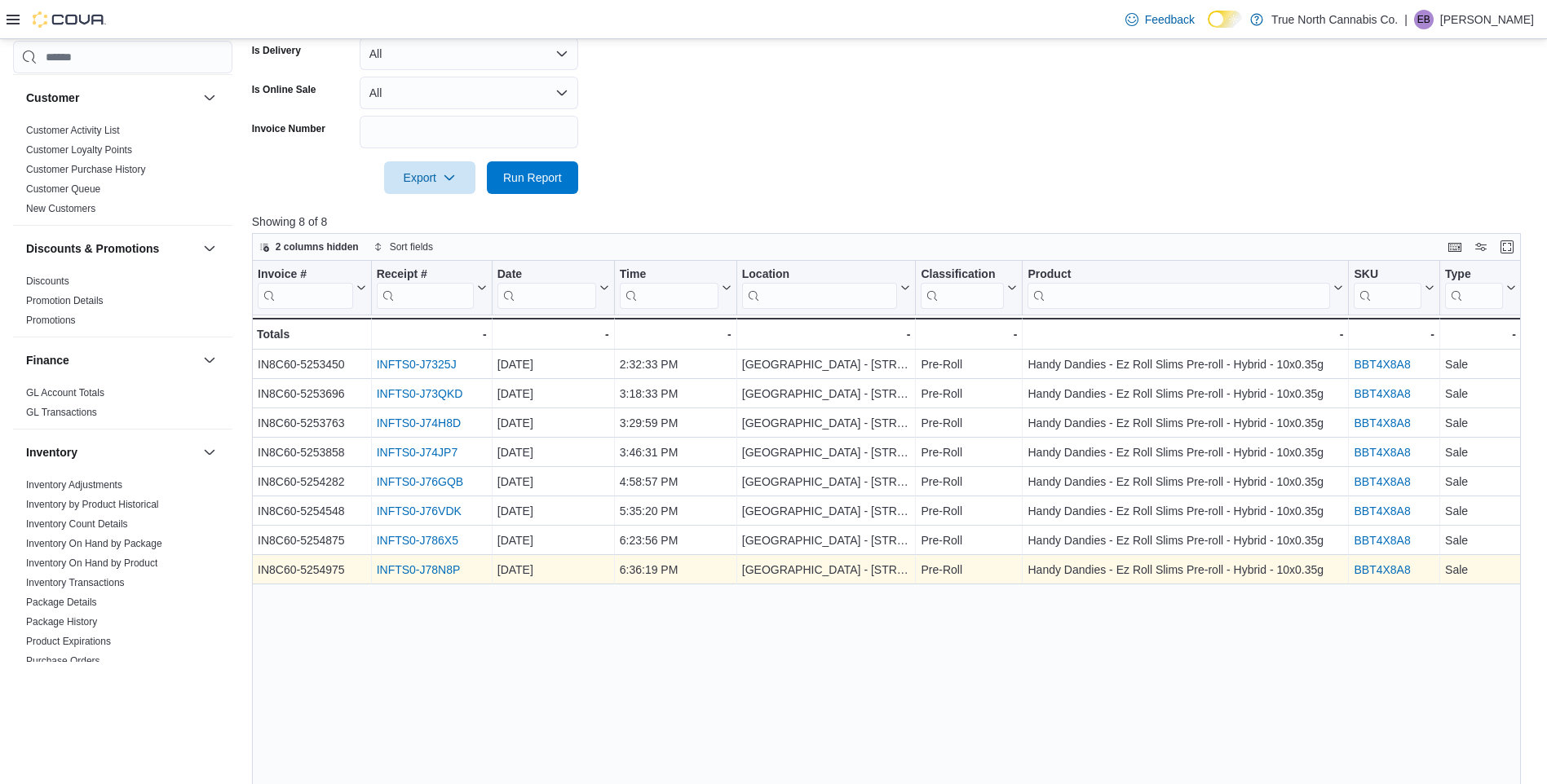
click at [446, 564] on link "INFTS0-J78N8P" at bounding box center [417, 569] width 84 height 13
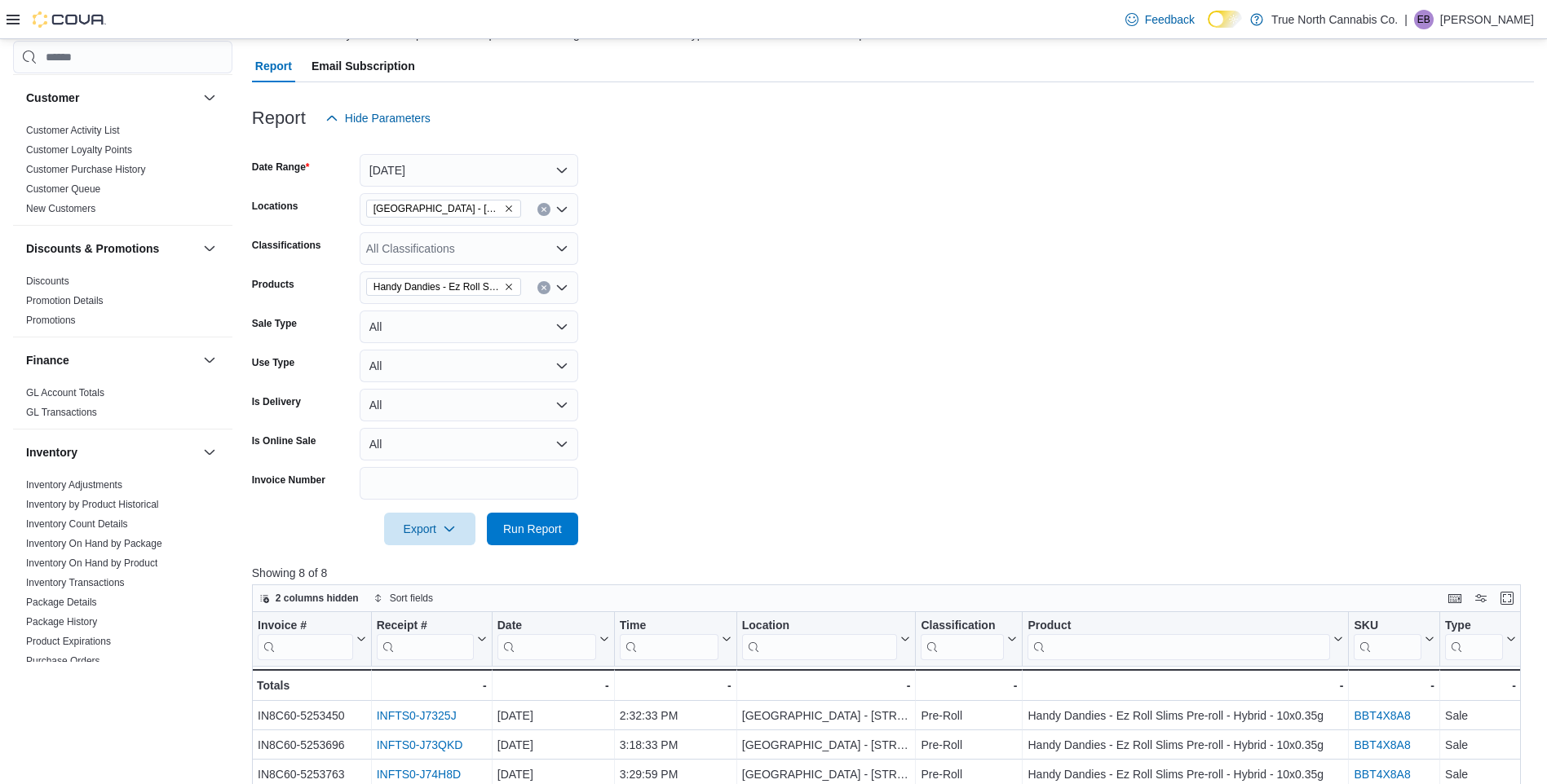
scroll to position [0, 0]
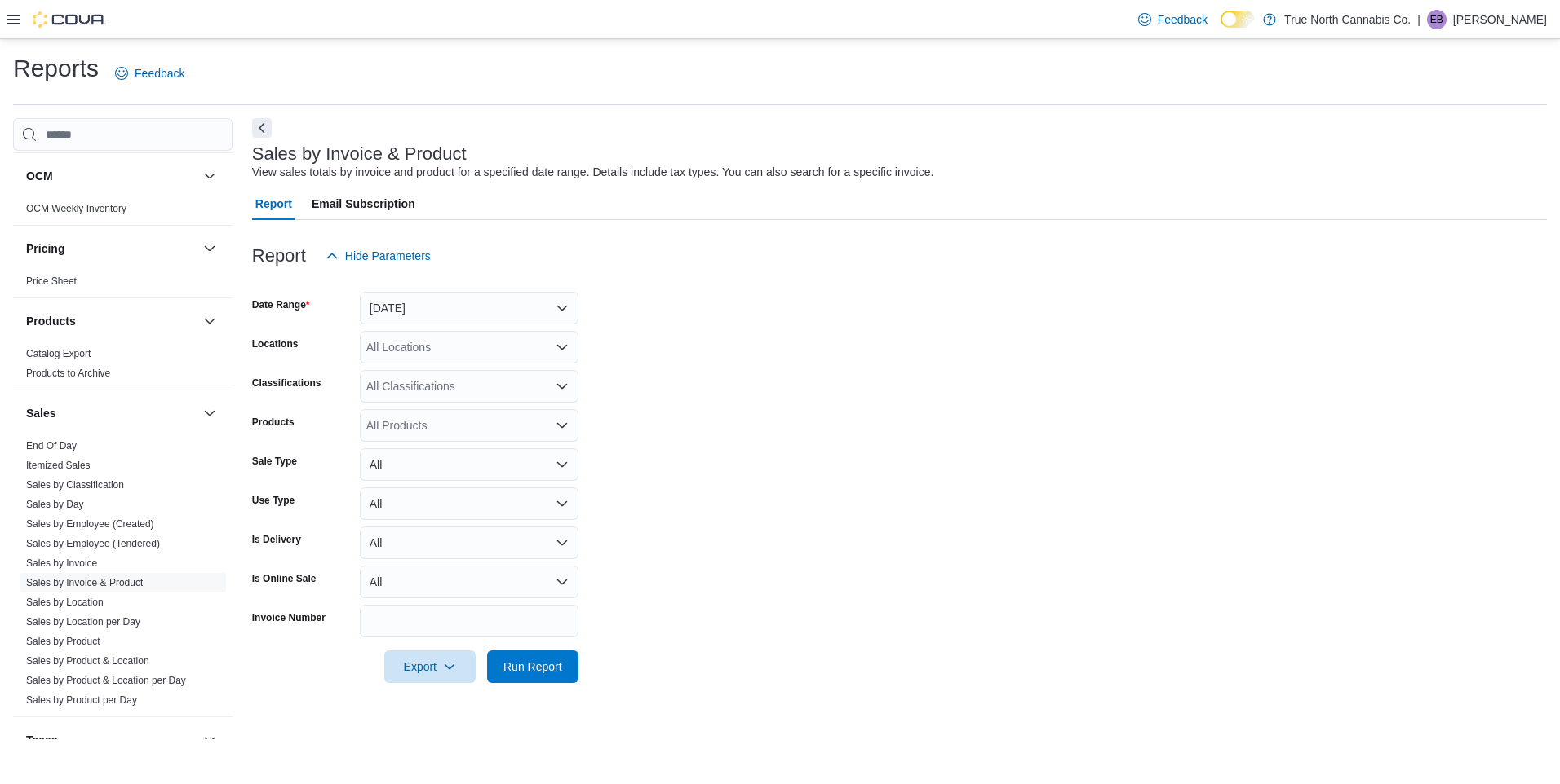
scroll to position [978, 0]
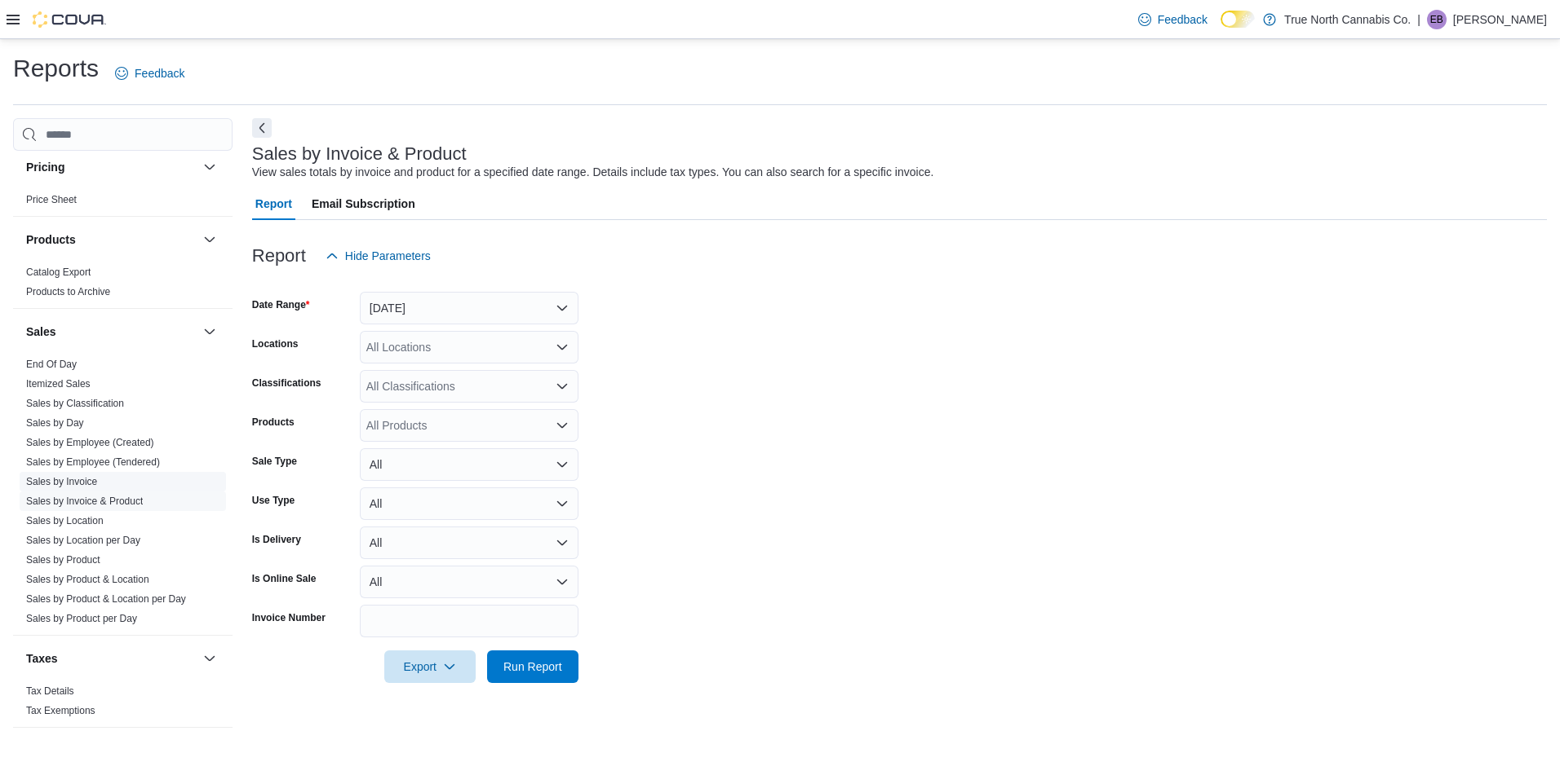
click at [70, 479] on link "Sales by Invoice" at bounding box center [61, 482] width 71 height 12
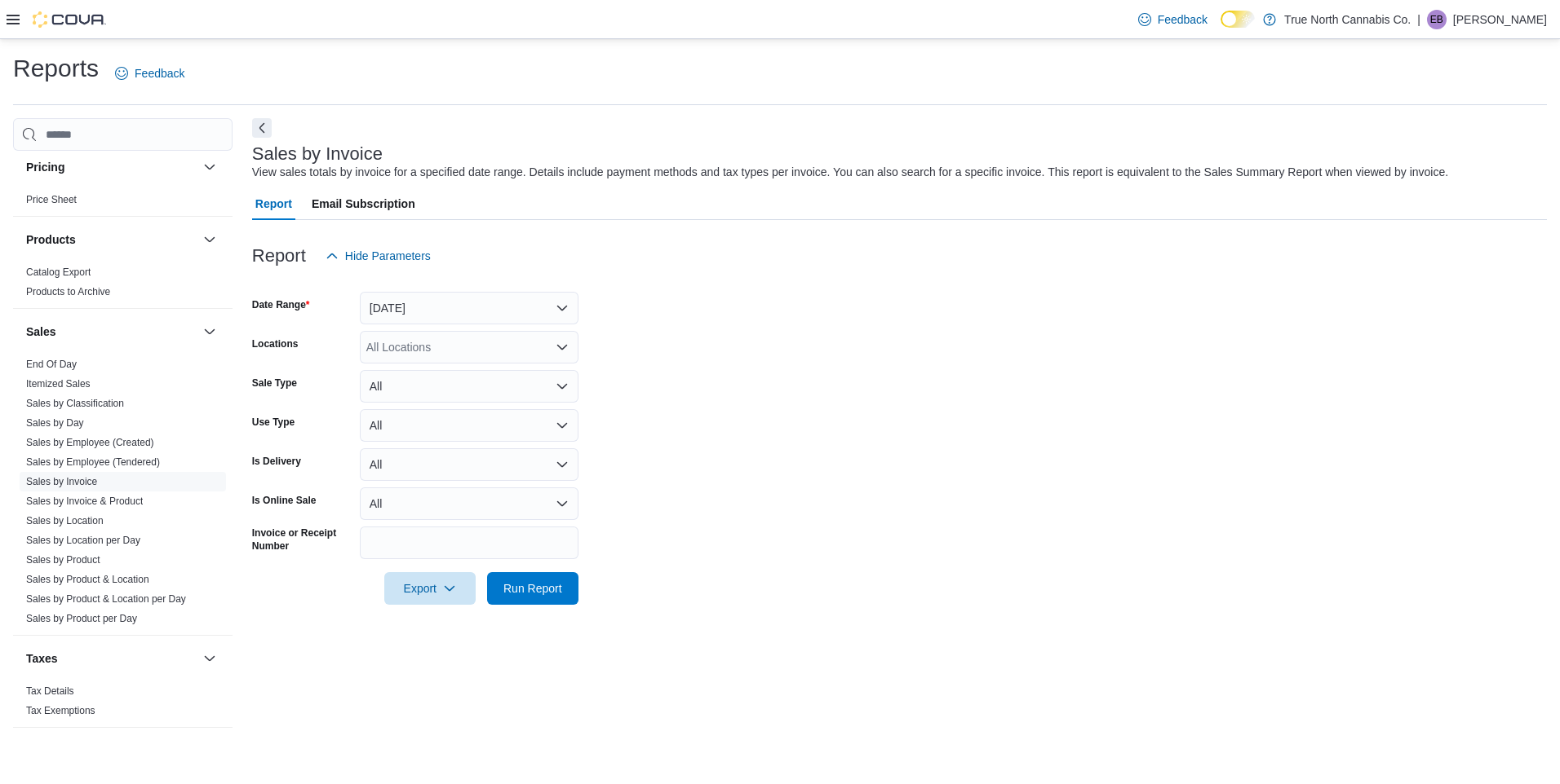
click at [444, 352] on div "All Locations" at bounding box center [469, 347] width 219 height 33
type input "*****"
click at [446, 372] on span "Grand Bend - 31 Ontario St" at bounding box center [515, 375] width 242 height 16
click at [767, 428] on form "Date Range Yesterday Locations Grand Bend - 31 Ontario St Sale Type All Use Typ…" at bounding box center [899, 438] width 1295 height 332
click at [92, 463] on link "Sales by Employee (Tendered)" at bounding box center [92, 463] width 134 height 12
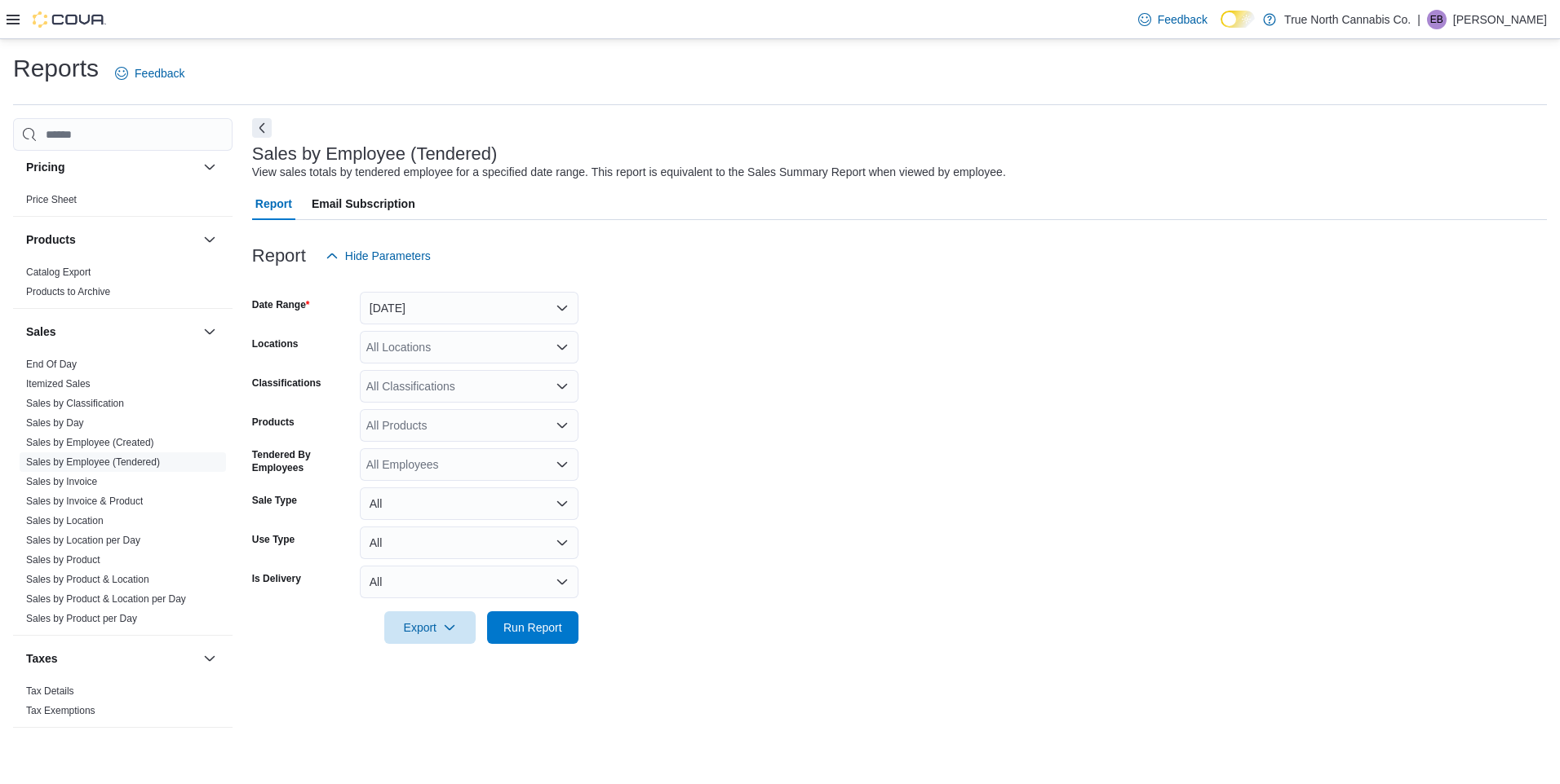
click at [413, 351] on div "All Locations" at bounding box center [469, 347] width 219 height 33
type input "*****"
click at [414, 371] on span "Grand Bend - 31 Ontario St" at bounding box center [515, 375] width 242 height 16
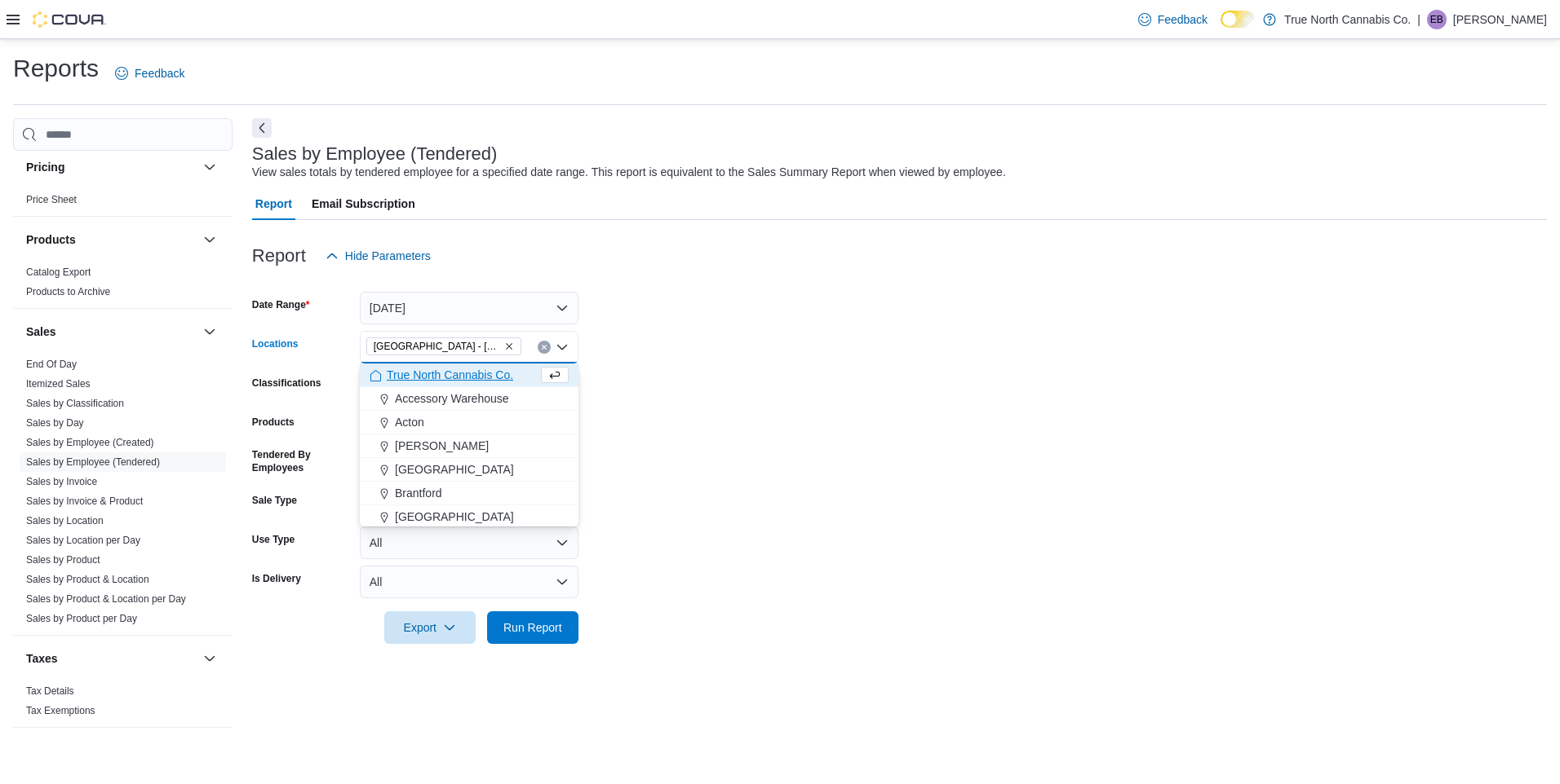
click at [725, 371] on form "Date Range Yesterday Locations Grand Bend - 31 Ontario St Combo box. Selected. …" at bounding box center [899, 458] width 1295 height 372
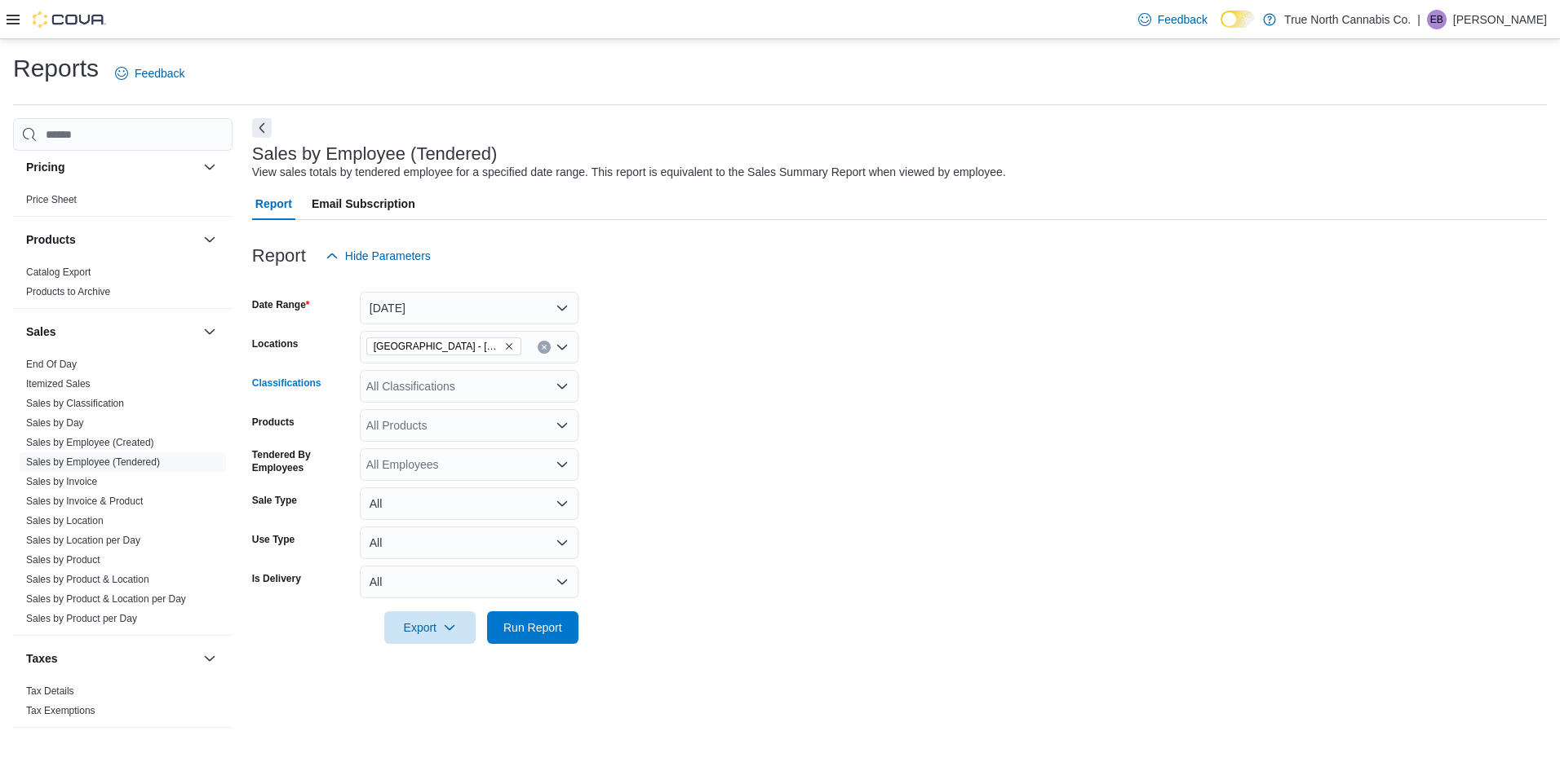
click at [534, 385] on div "All Classifications" at bounding box center [469, 386] width 219 height 33
click at [662, 393] on form "Date Range Yesterday Locations Grand Bend - 31 Ontario St Classifications All C…" at bounding box center [899, 458] width 1295 height 372
click at [486, 420] on div "All Products" at bounding box center [469, 425] width 219 height 33
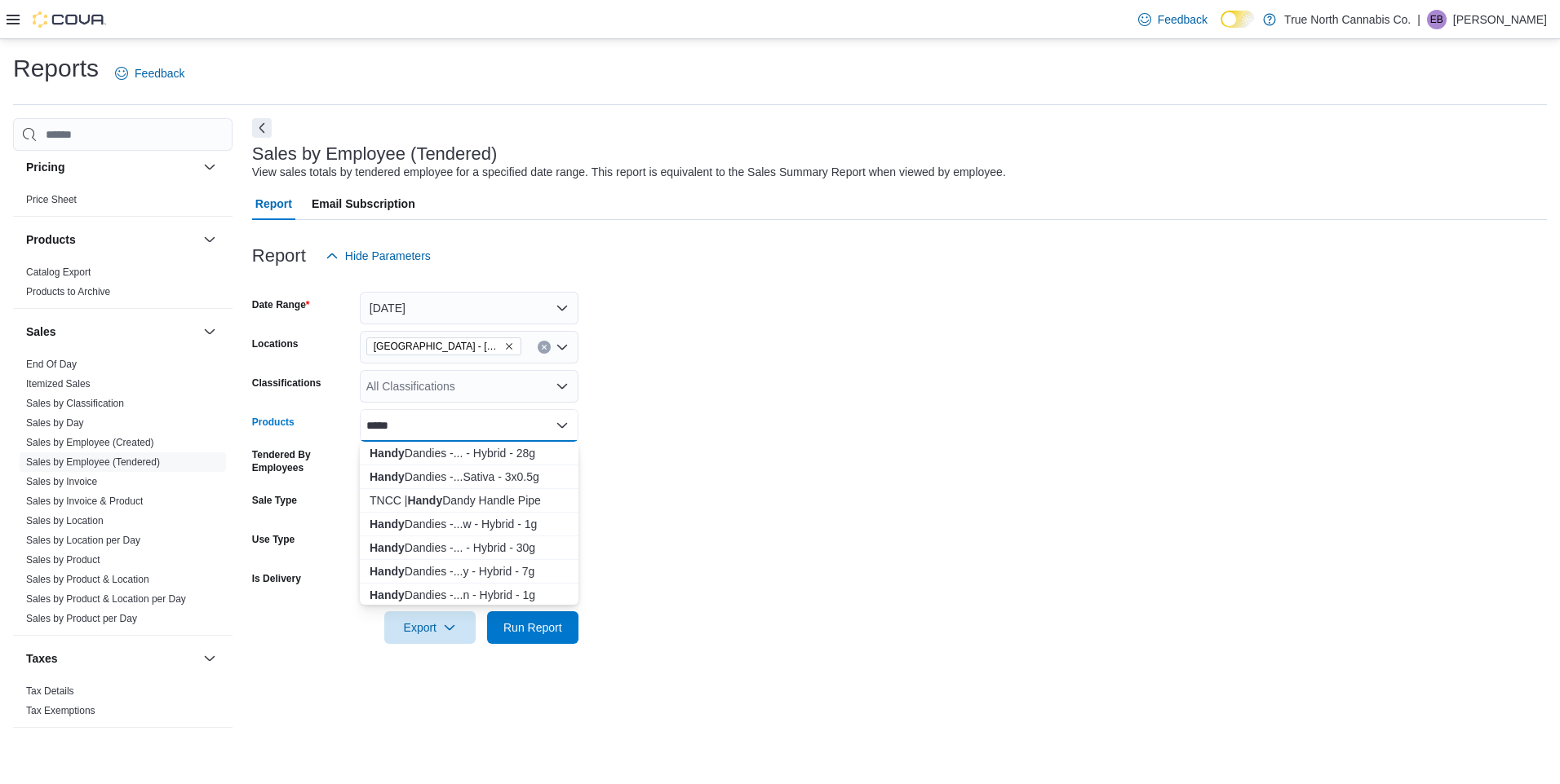
type input "*****"
drag, startPoint x: 505, startPoint y: 427, endPoint x: 310, endPoint y: 426, distance: 195.0
click at [310, 426] on div "Products *****" at bounding box center [415, 425] width 326 height 33
click at [1083, 429] on form "Date Range Yesterday Locations Grand Bend - 31 Ontario St Classifications All C…" at bounding box center [899, 458] width 1295 height 372
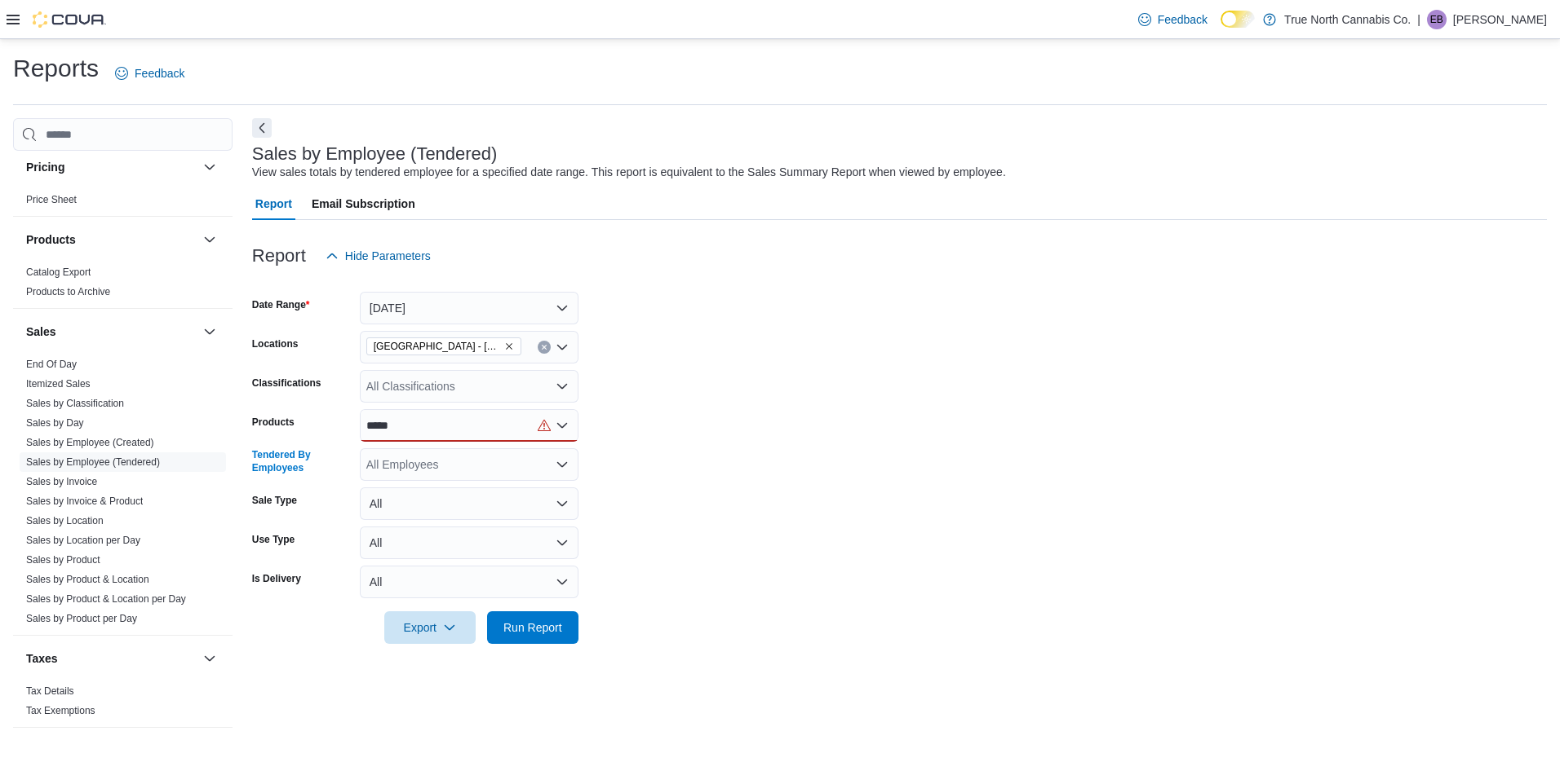
click at [518, 471] on div "All Employees" at bounding box center [469, 465] width 219 height 33
type input "*****"
click at [496, 494] on span "Julia Gill" at bounding box center [469, 492] width 199 height 16
click at [756, 421] on form "Date Range Yesterday Locations Grand Bend - 31 Ontario St Classifications All C…" at bounding box center [899, 458] width 1295 height 372
click at [558, 428] on icon "Open list of options" at bounding box center [562, 425] width 13 height 13
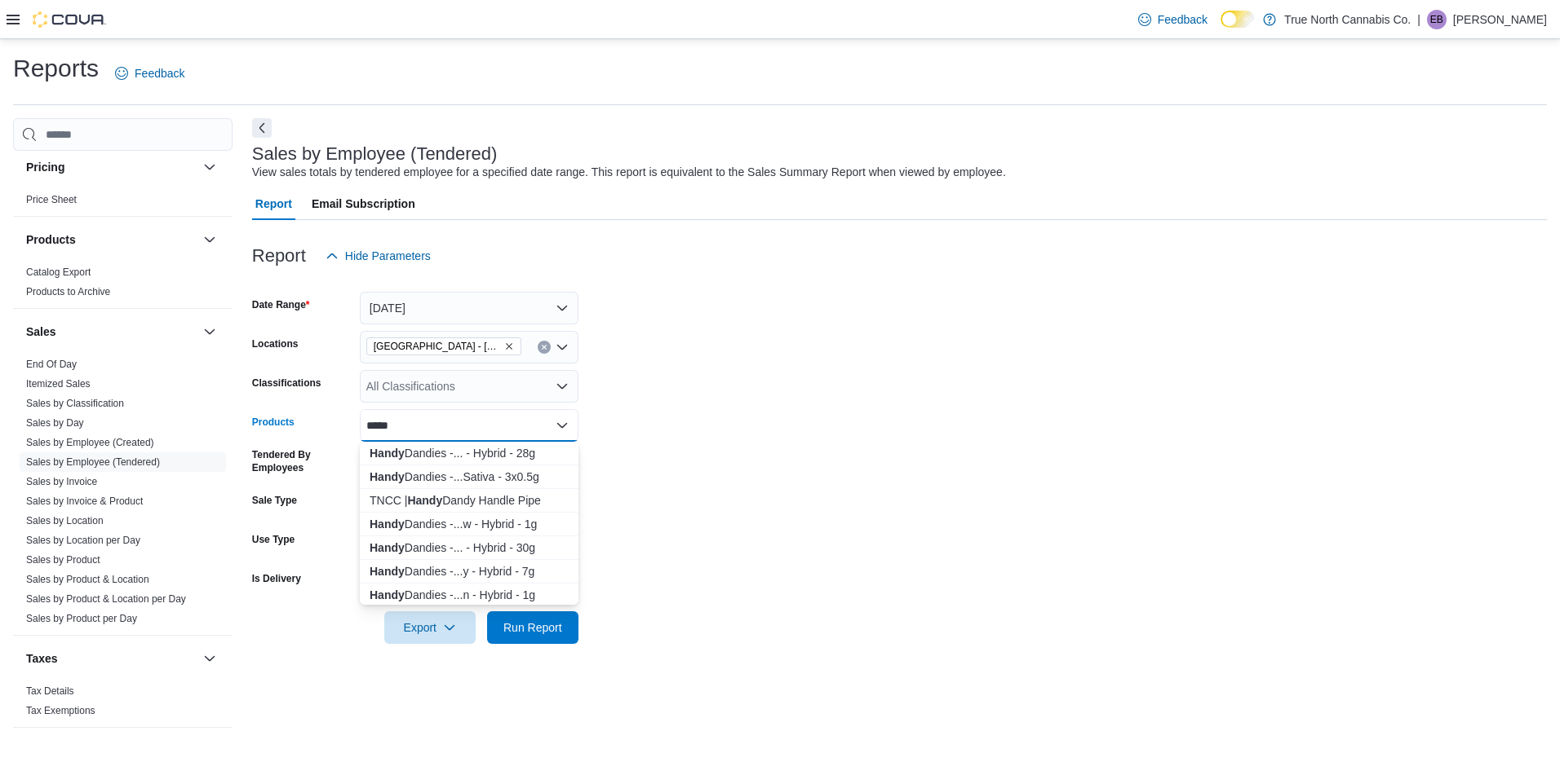
drag, startPoint x: 466, startPoint y: 427, endPoint x: 346, endPoint y: 426, distance: 120.0
click at [346, 426] on div "Products *****" at bounding box center [415, 425] width 326 height 33
click at [464, 416] on div "*****" at bounding box center [469, 425] width 219 height 33
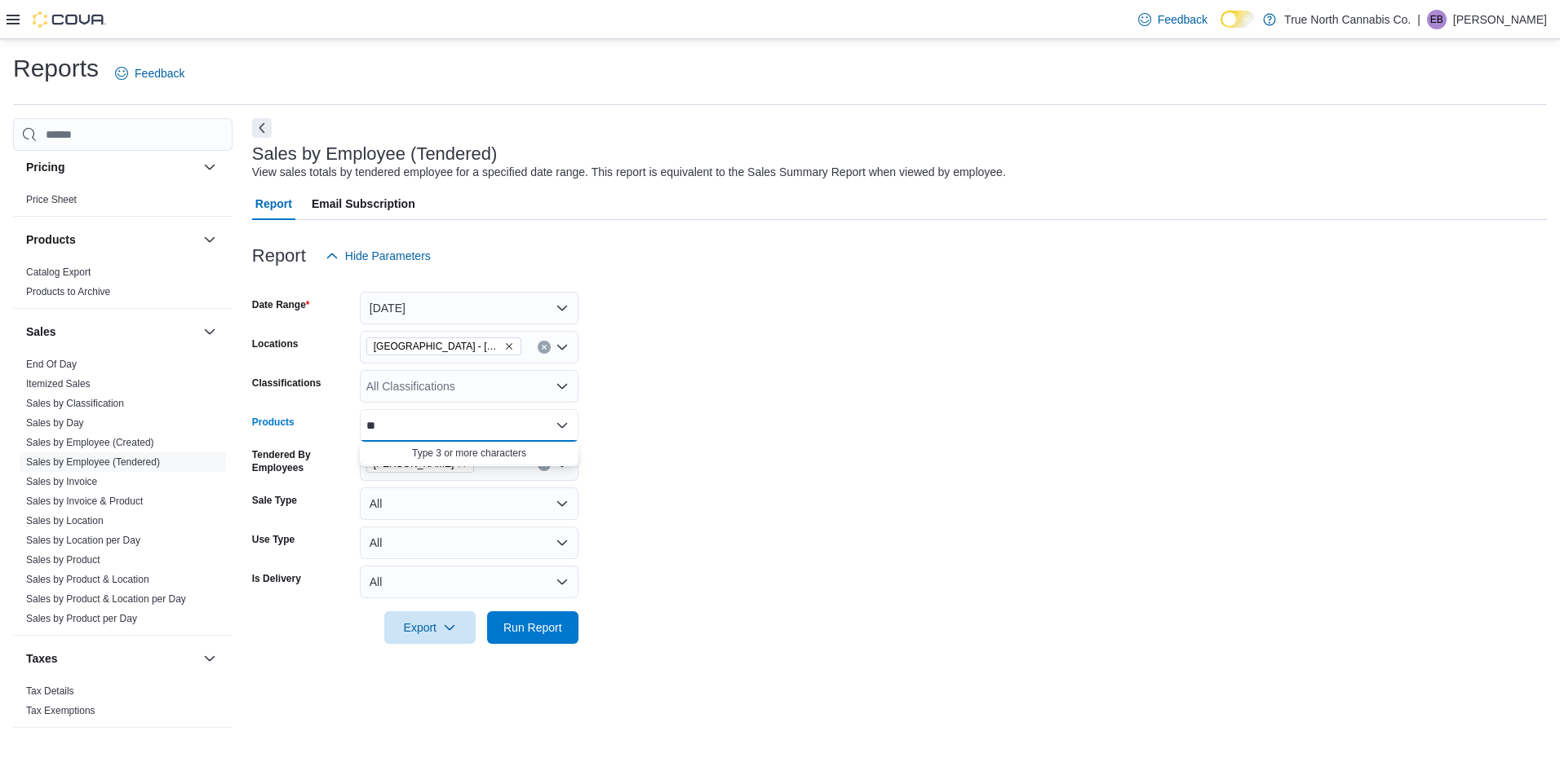
type input "*"
click at [928, 356] on form "Date Range Yesterday Locations Grand Bend - 31 Ontario St Classifications All C…" at bounding box center [899, 458] width 1295 height 372
click at [535, 619] on span "Run Report" at bounding box center [532, 627] width 72 height 33
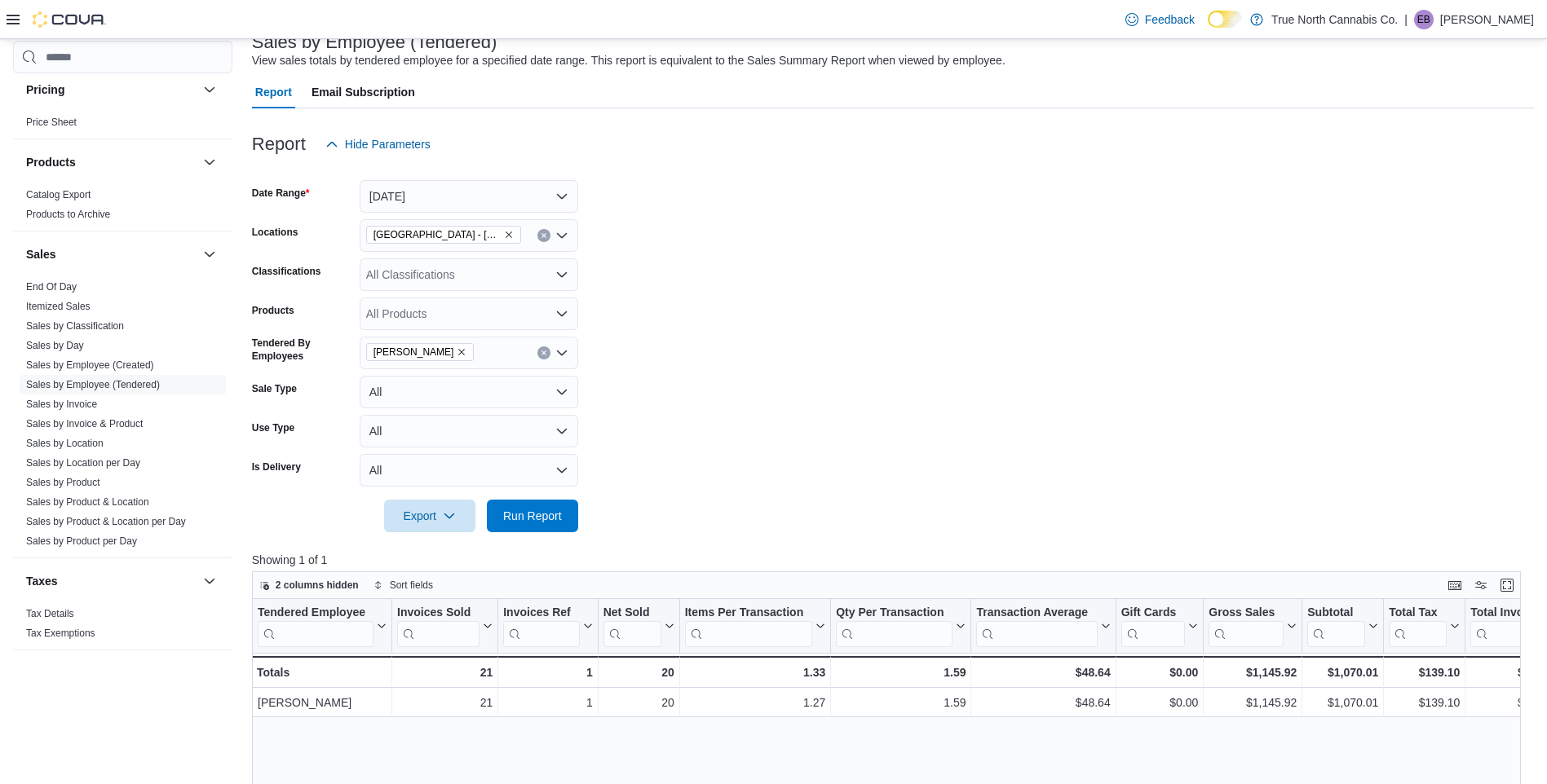
scroll to position [81, 0]
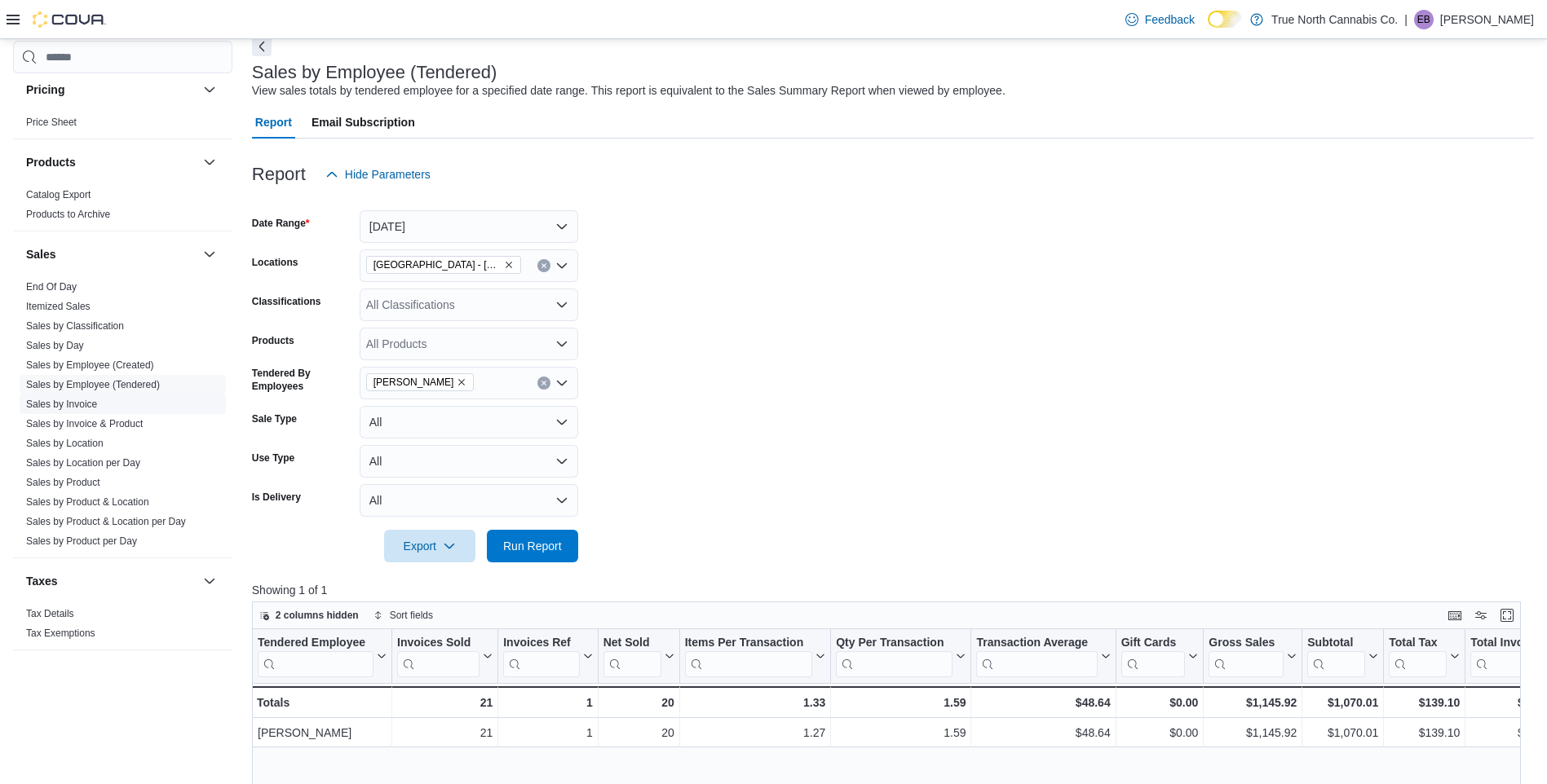
click at [146, 407] on span "Sales by Invoice" at bounding box center [123, 404] width 207 height 20
click at [61, 401] on link "Sales by Invoice" at bounding box center [61, 404] width 71 height 12
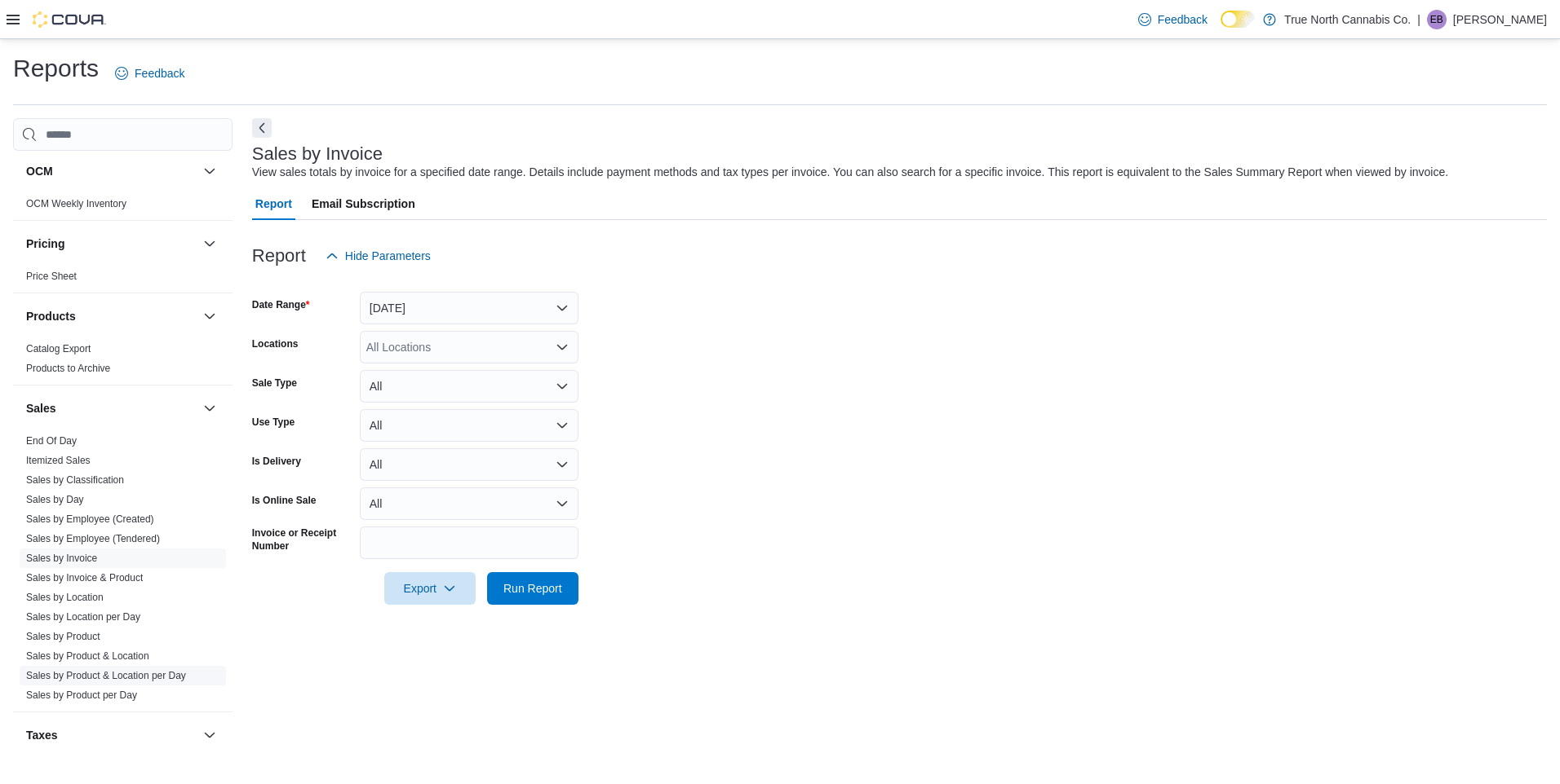
scroll to position [983, 0]
